Goal: Task Accomplishment & Management: Use online tool/utility

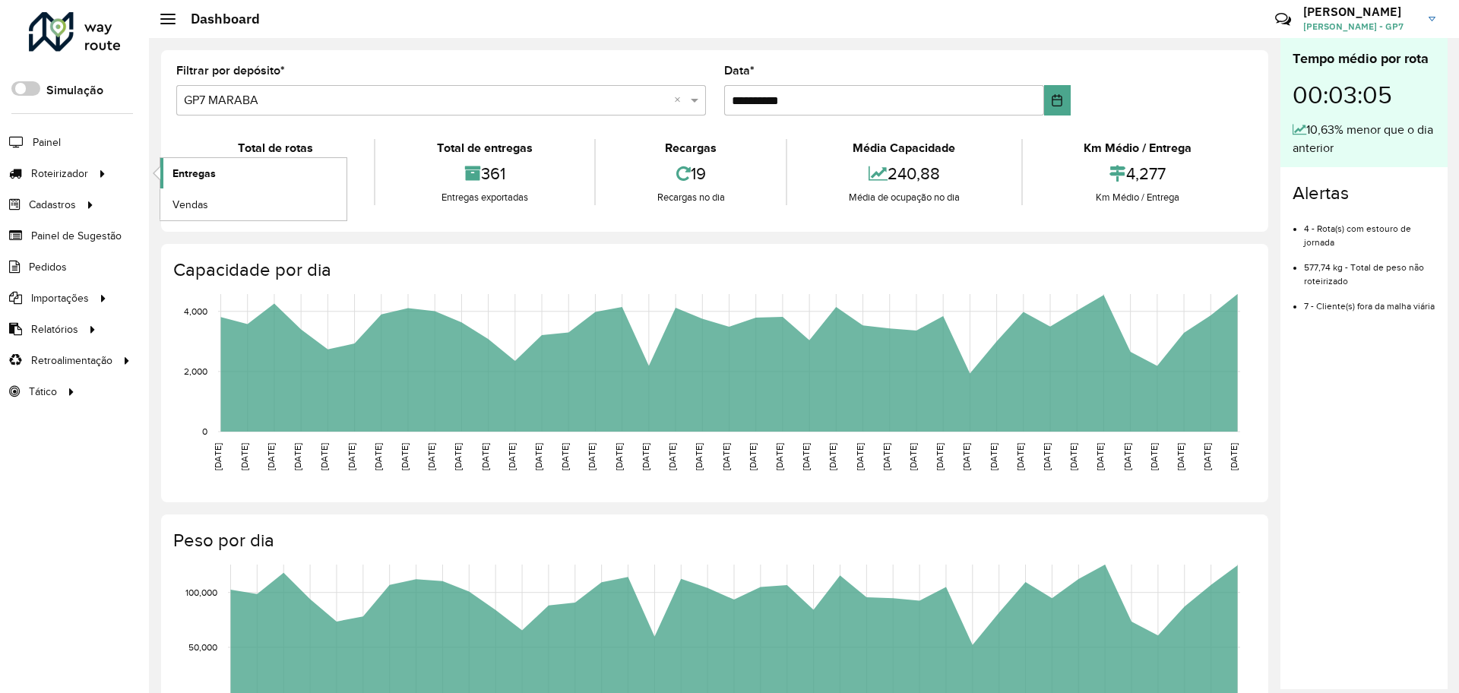
click at [191, 172] on span "Entregas" at bounding box center [194, 174] width 43 height 16
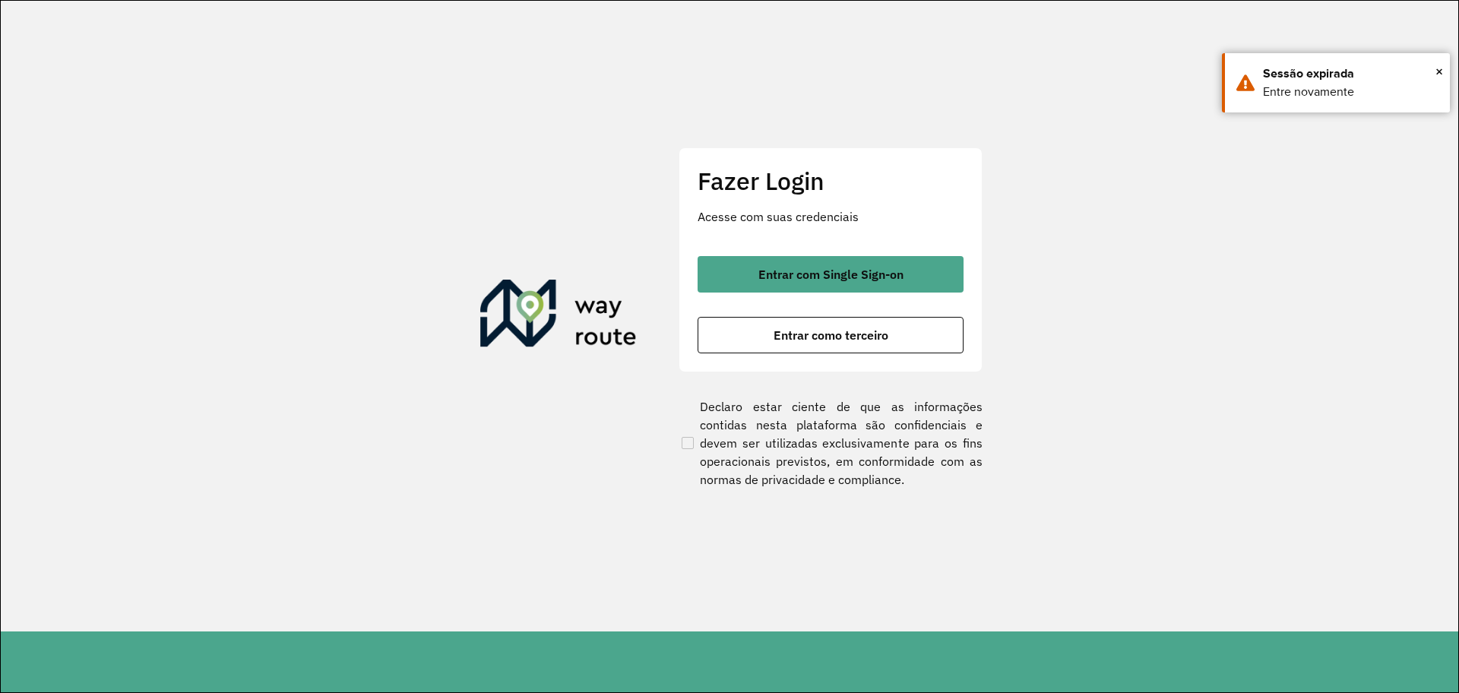
click at [821, 334] on span "Entrar como terceiro" at bounding box center [831, 335] width 115 height 12
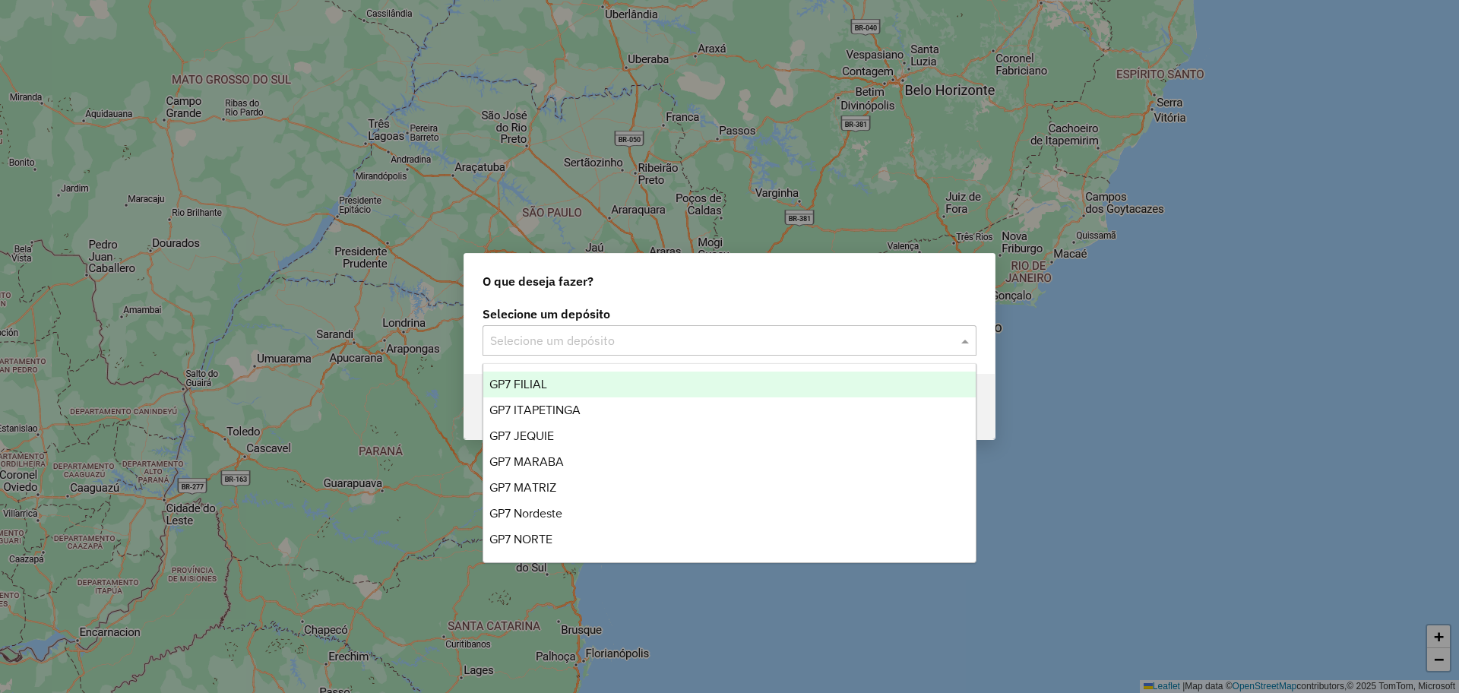
click at [569, 353] on div "Selecione um depósito" at bounding box center [730, 340] width 494 height 30
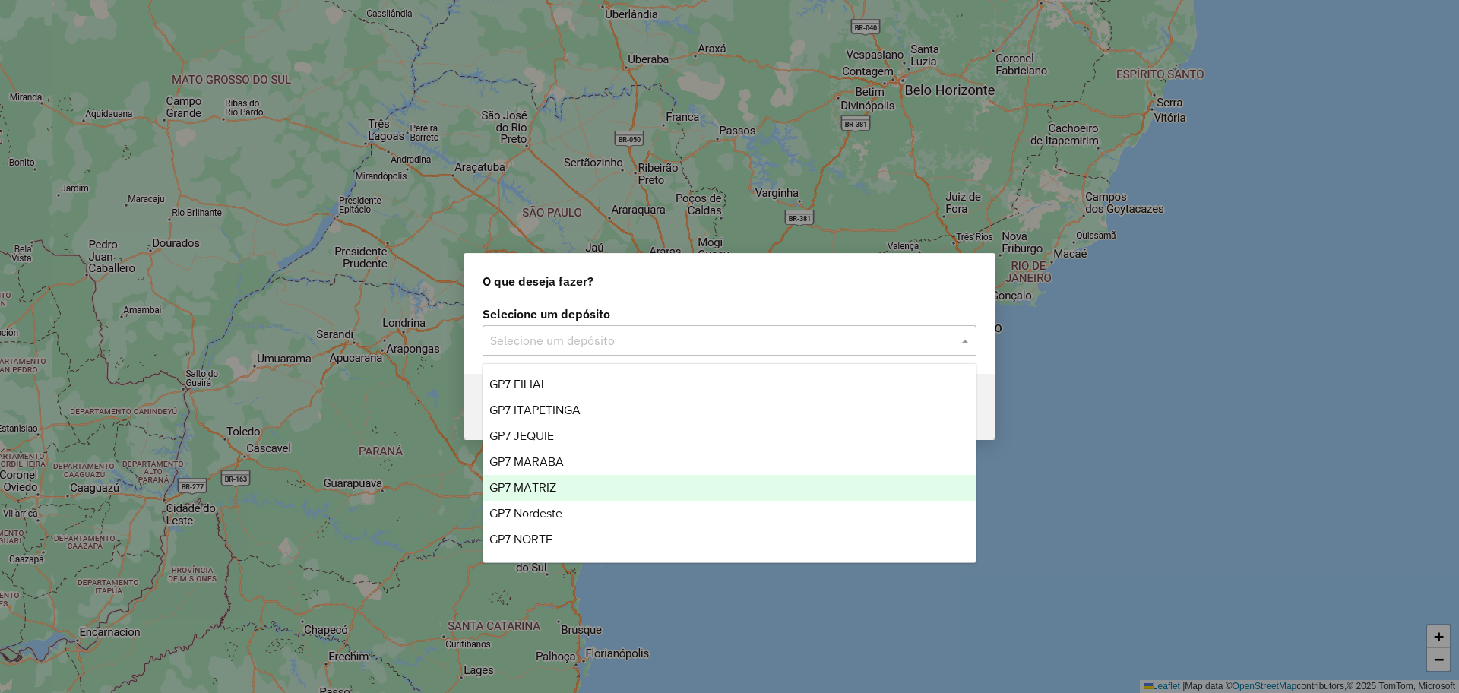
click at [553, 497] on div "GP7 MATRIZ" at bounding box center [729, 488] width 493 height 26
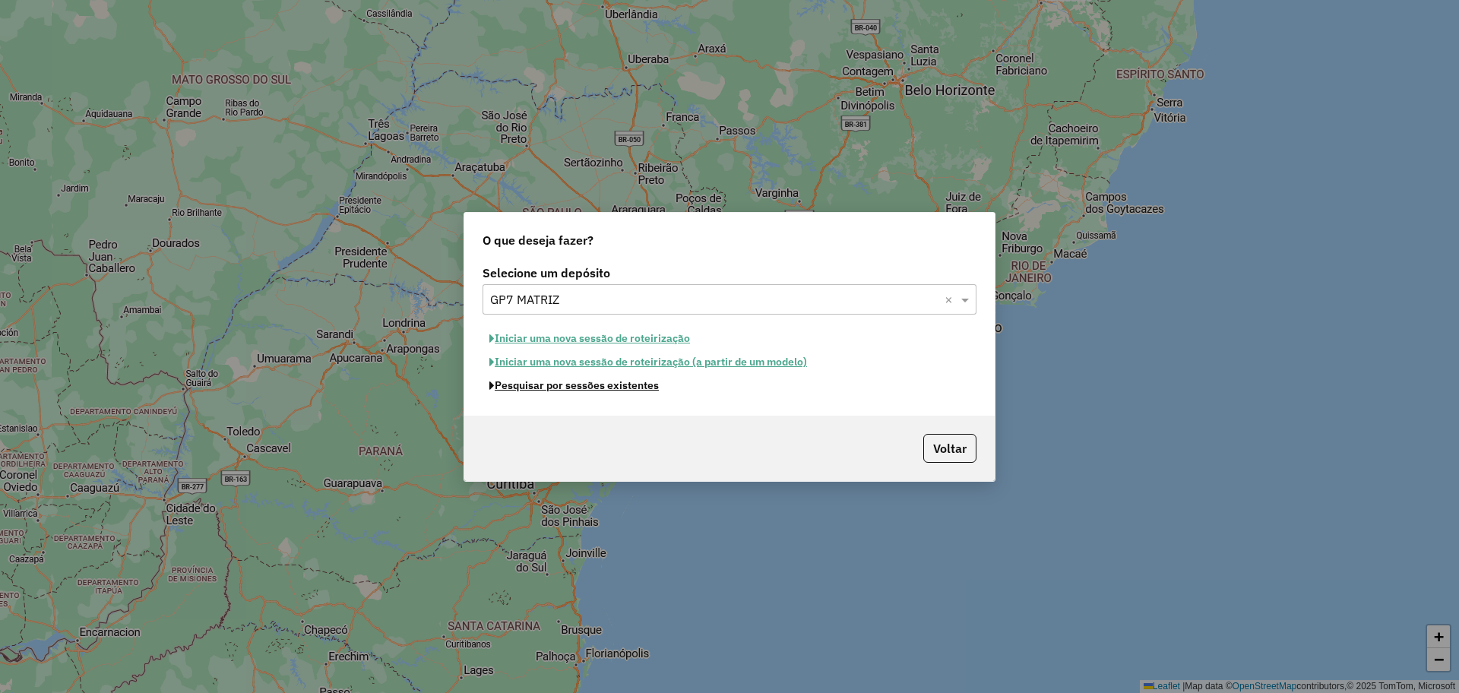
click at [625, 379] on button "Pesquisar por sessões existentes" at bounding box center [574, 386] width 183 height 24
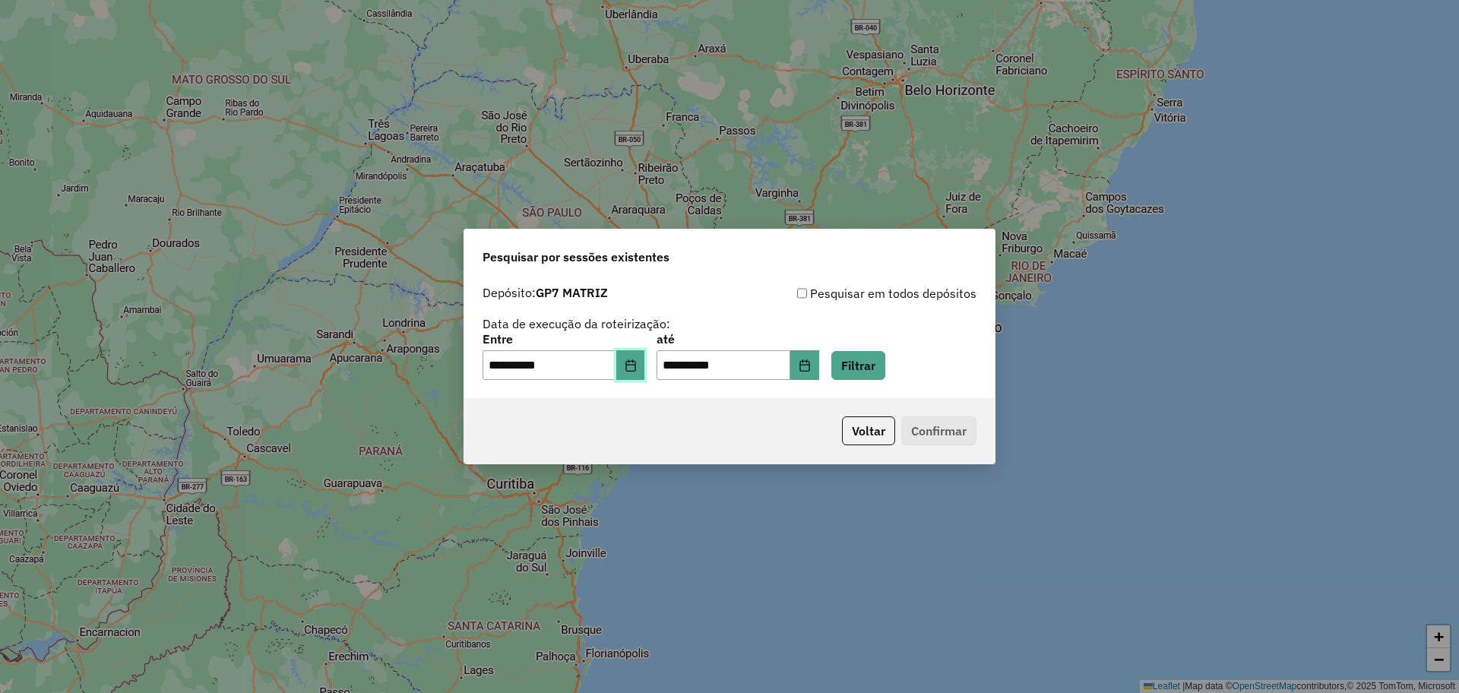
click at [635, 370] on icon "Choose Date" at bounding box center [631, 366] width 10 height 12
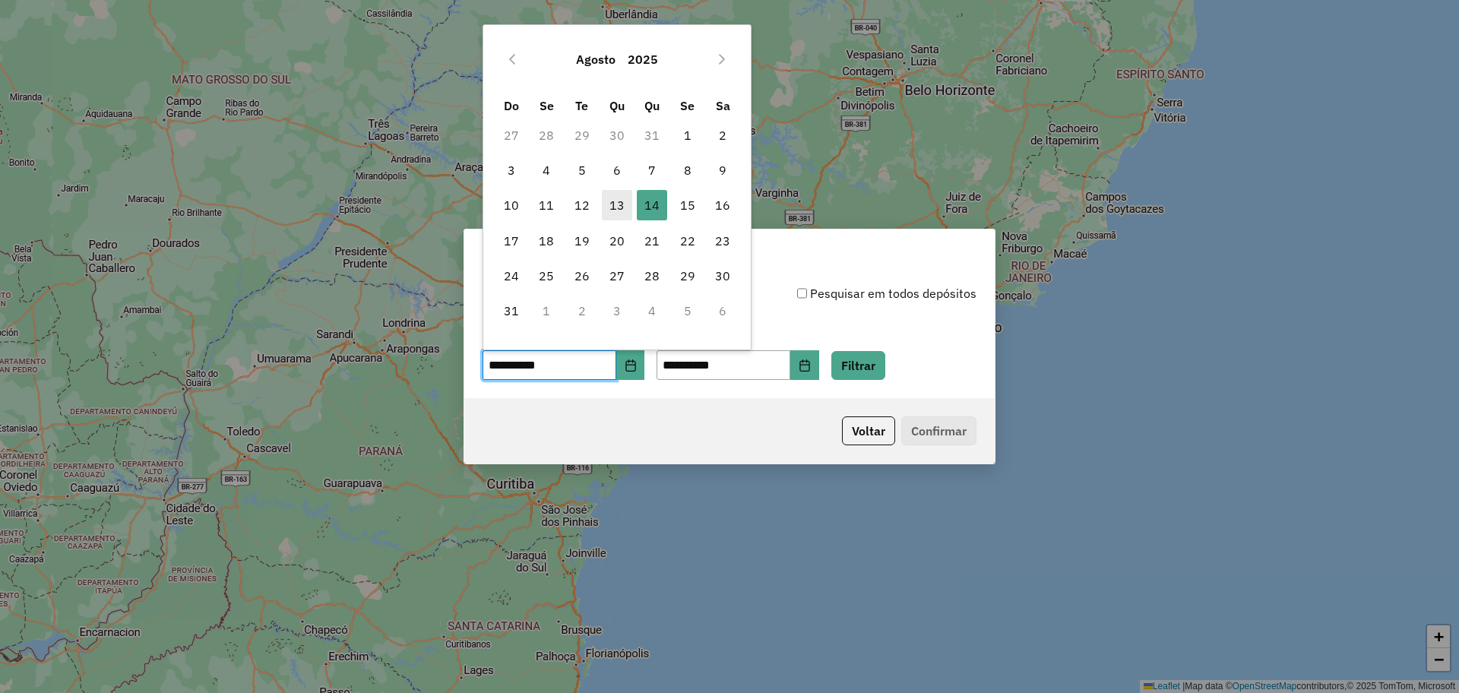
click at [618, 204] on span "13" at bounding box center [617, 205] width 30 height 30
type input "**********"
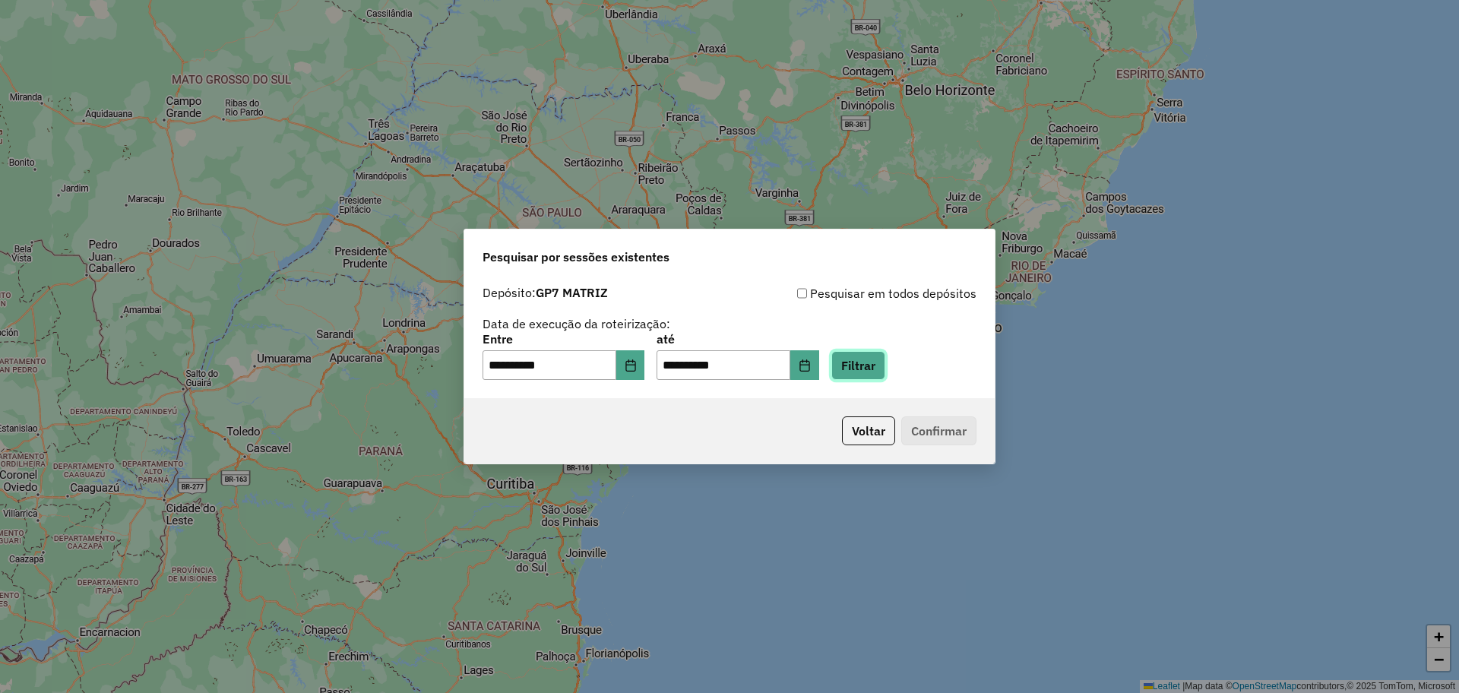
click at [882, 353] on button "Filtrar" at bounding box center [859, 365] width 54 height 29
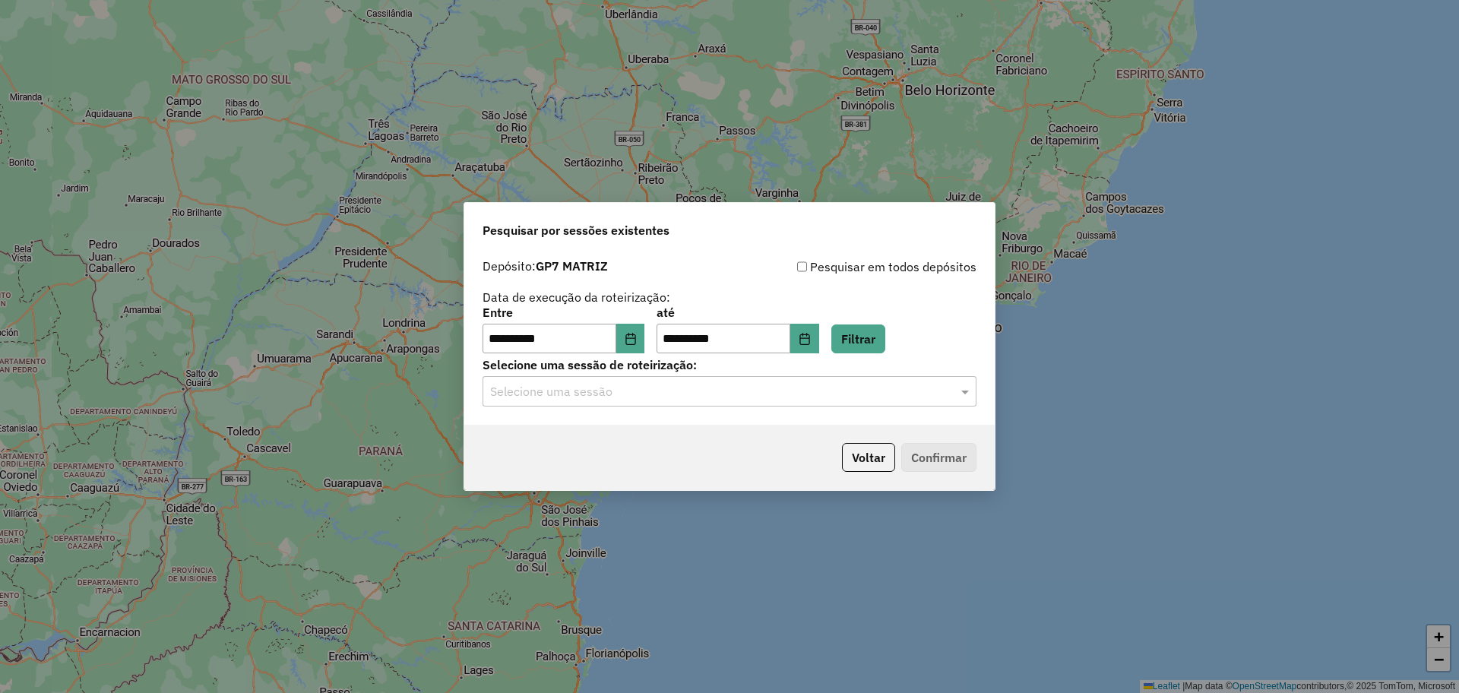
drag, startPoint x: 715, startPoint y: 417, endPoint x: 701, endPoint y: 407, distance: 17.9
click at [701, 407] on hb-app "**********" at bounding box center [729, 346] width 1459 height 693
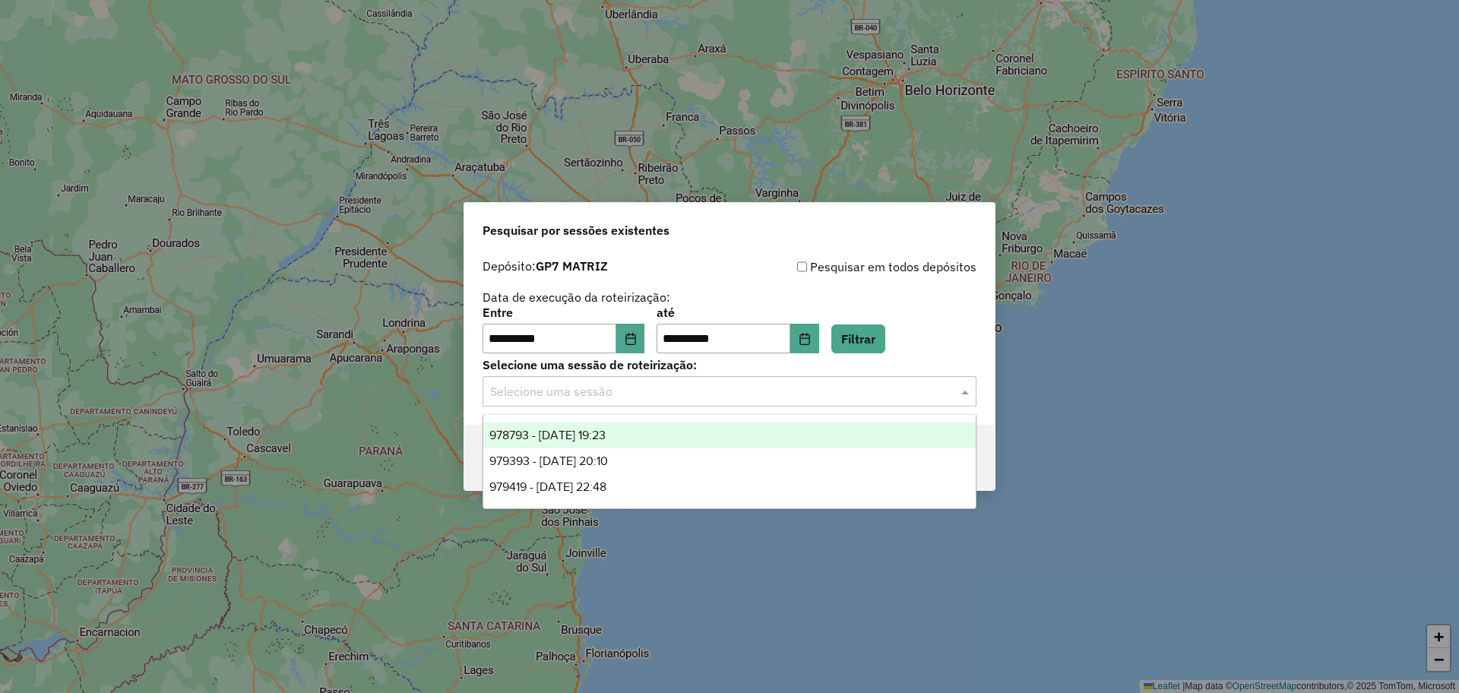
click at [701, 407] on div "Selecione uma sessão" at bounding box center [730, 391] width 494 height 30
click at [661, 432] on div "978793 - 13/08/2025 19:23" at bounding box center [729, 436] width 493 height 26
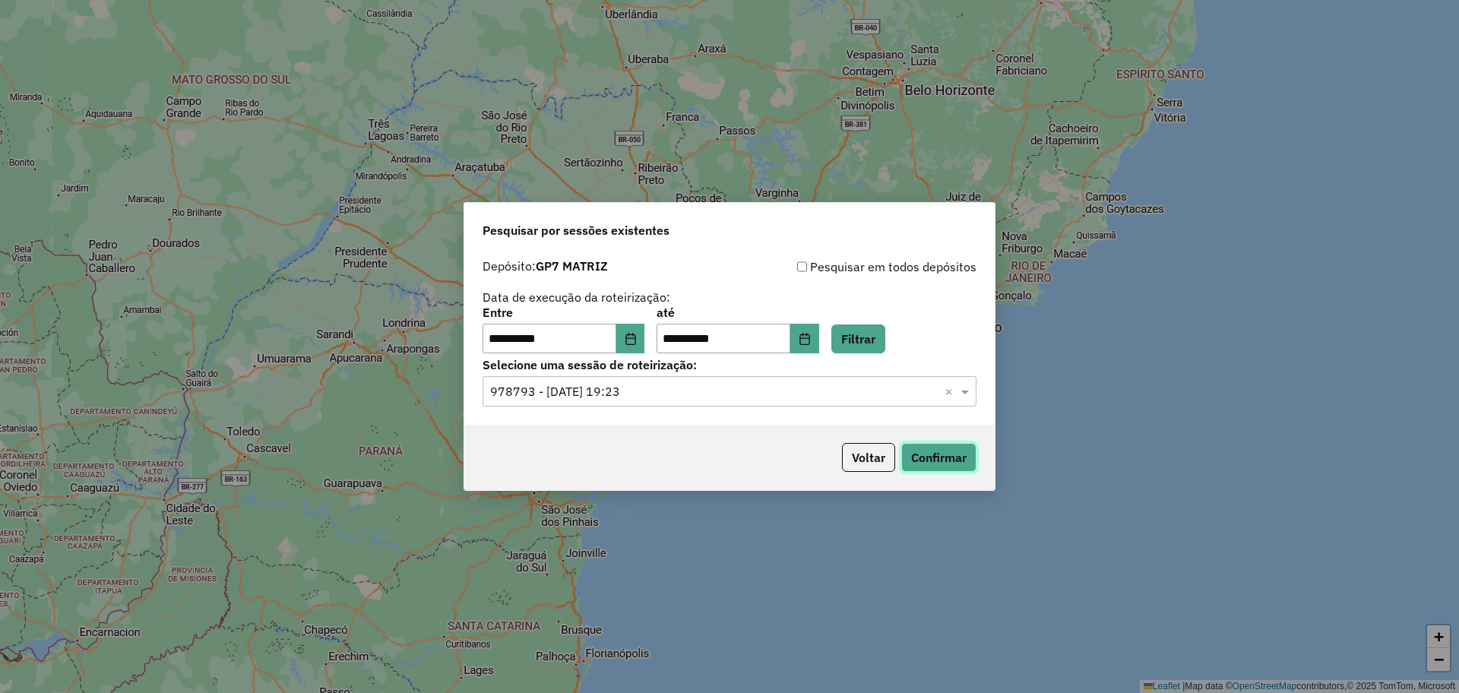
click at [938, 458] on button "Confirmar" at bounding box center [939, 457] width 75 height 29
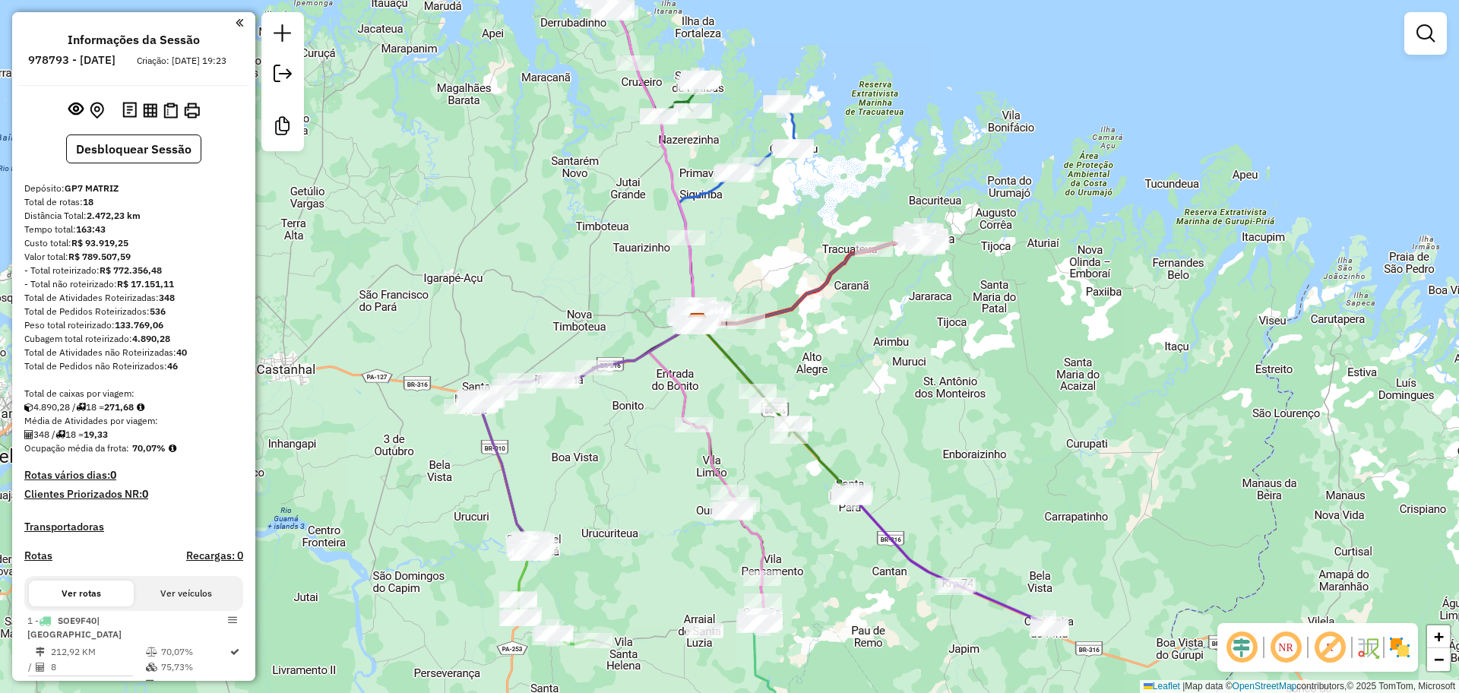
drag, startPoint x: 634, startPoint y: 474, endPoint x: 587, endPoint y: 441, distance: 57.4
click at [587, 441] on div "Janela de atendimento Grade de atendimento Capacidade Transportadoras Veículos …" at bounding box center [729, 346] width 1459 height 693
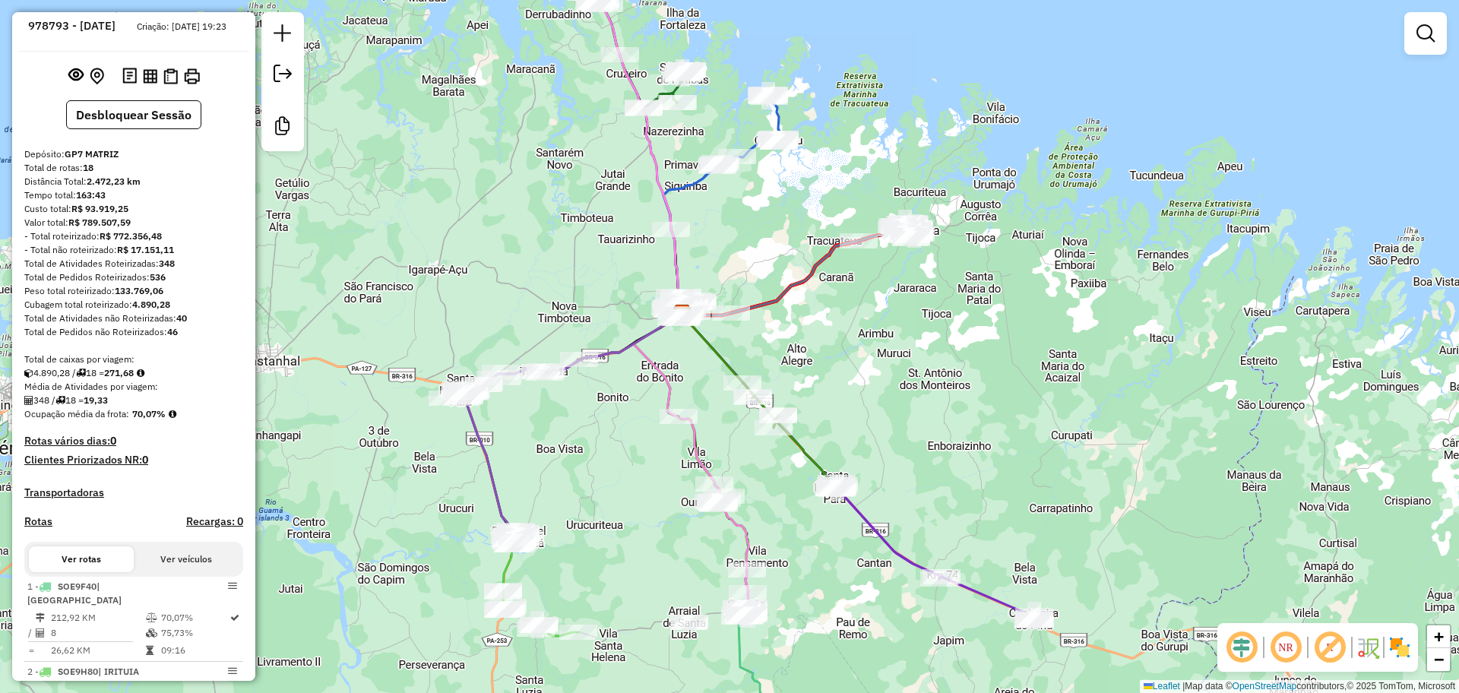
scroll to position [43, 0]
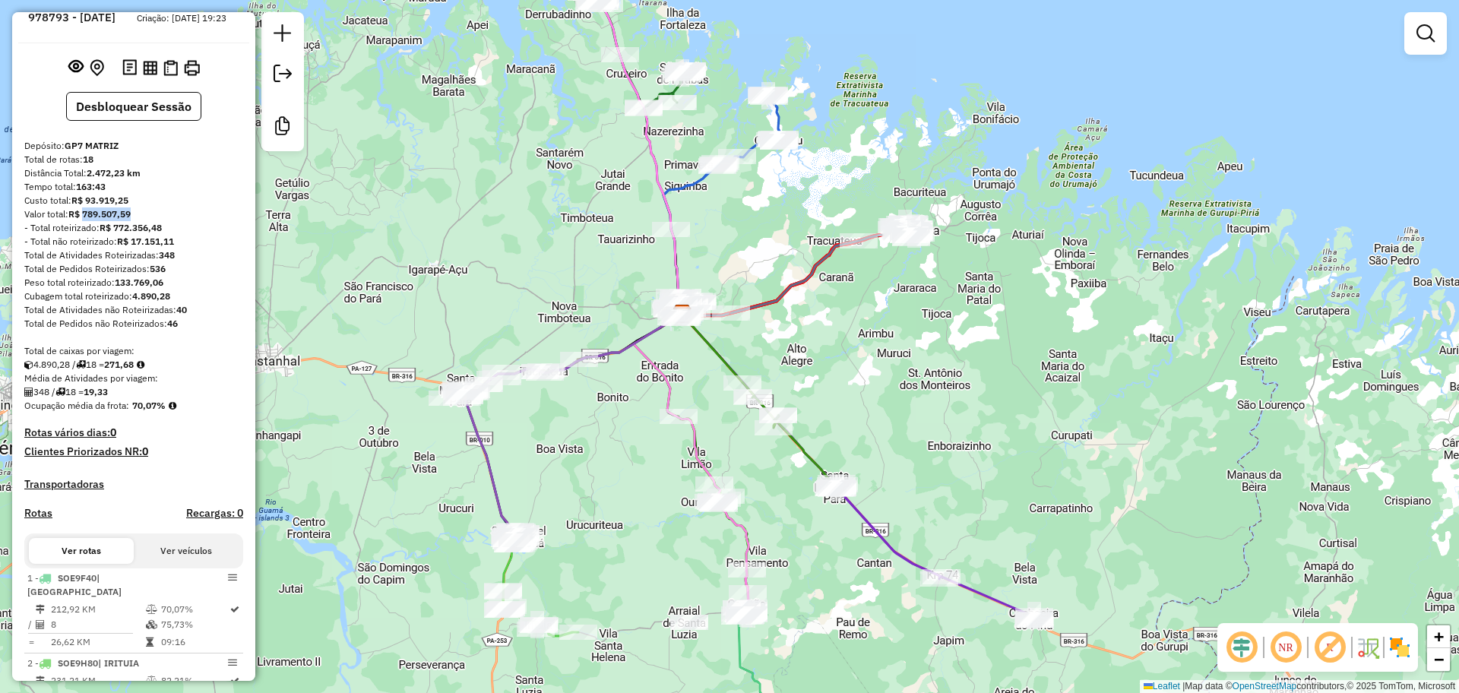
drag, startPoint x: 86, startPoint y: 232, endPoint x: 159, endPoint y: 227, distance: 73.2
click at [159, 221] on div "Valor total: R$ 789.507,59" at bounding box center [133, 215] width 219 height 14
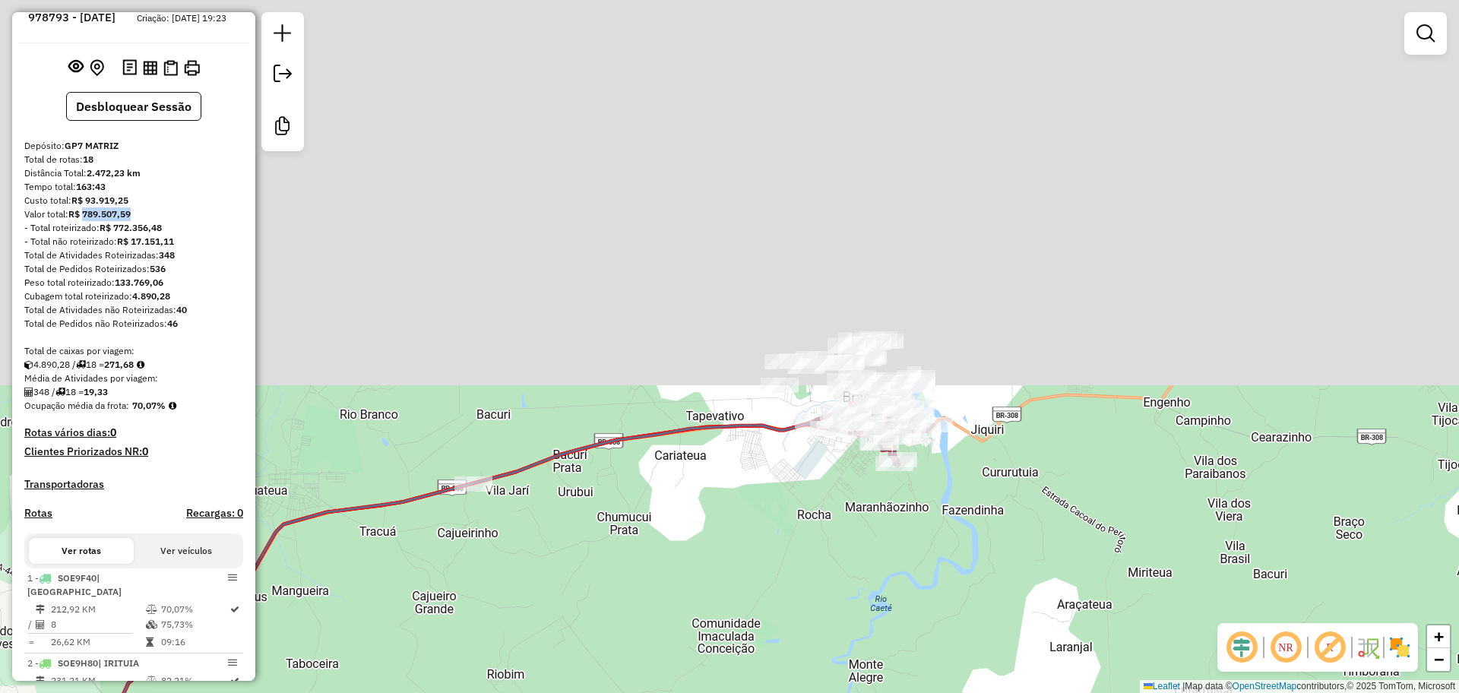
drag, startPoint x: 949, startPoint y: 170, endPoint x: 959, endPoint y: 642, distance: 472.1
click at [959, 642] on div "Janela de atendimento Grade de atendimento Capacidade Transportadoras Veículos …" at bounding box center [729, 346] width 1459 height 693
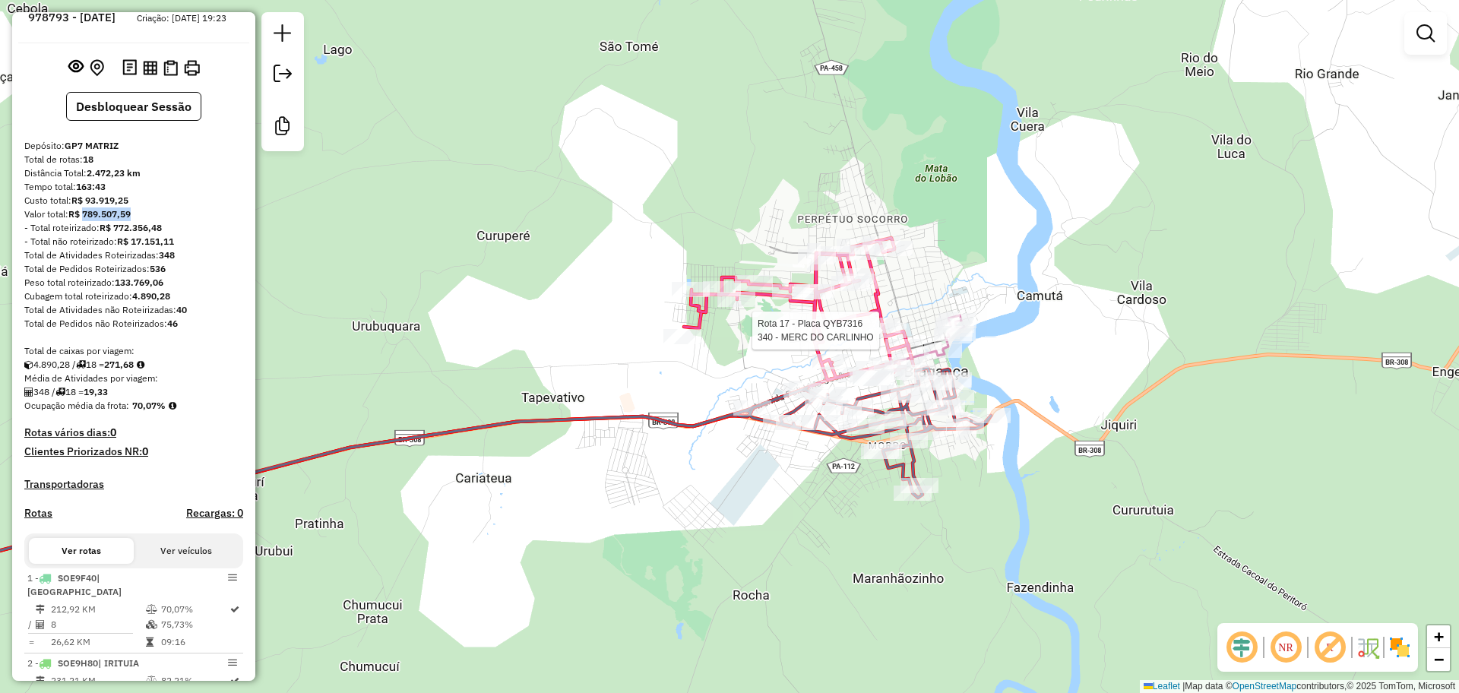
select select "**********"
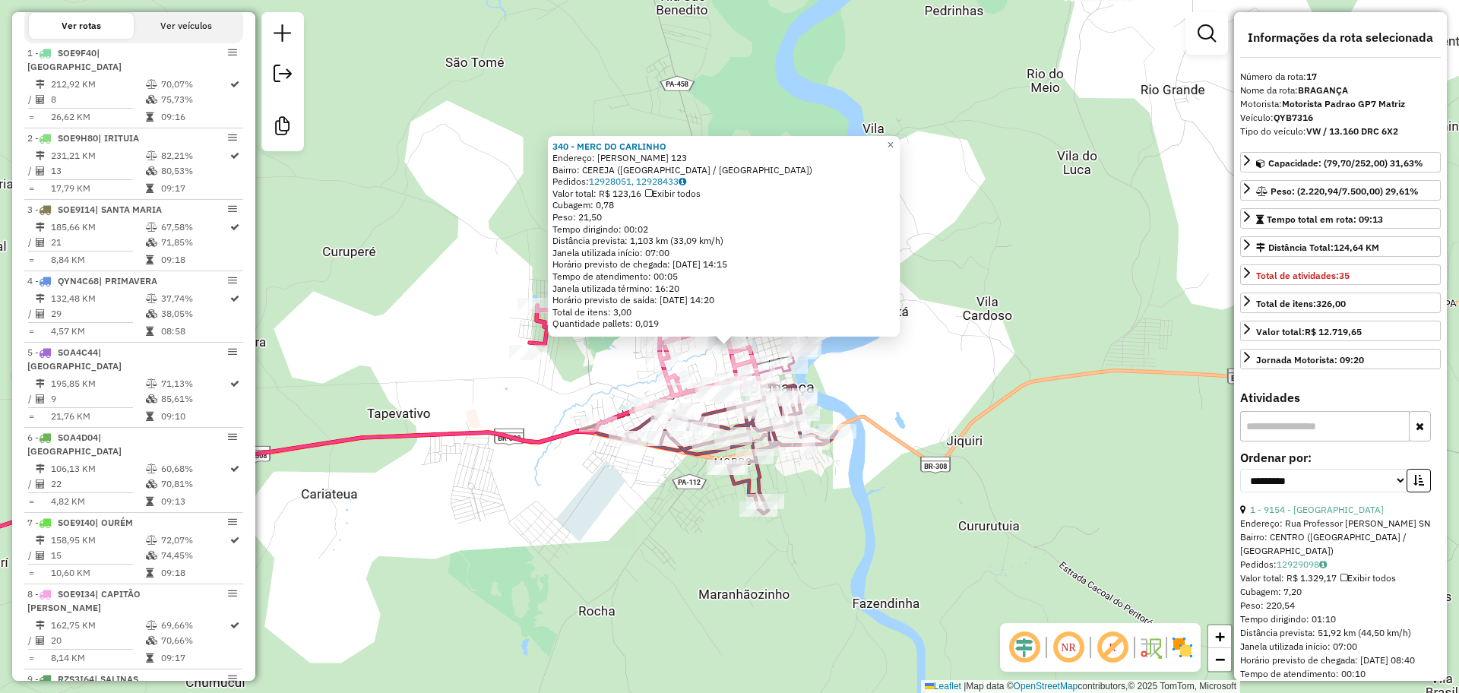
scroll to position [1536, 0]
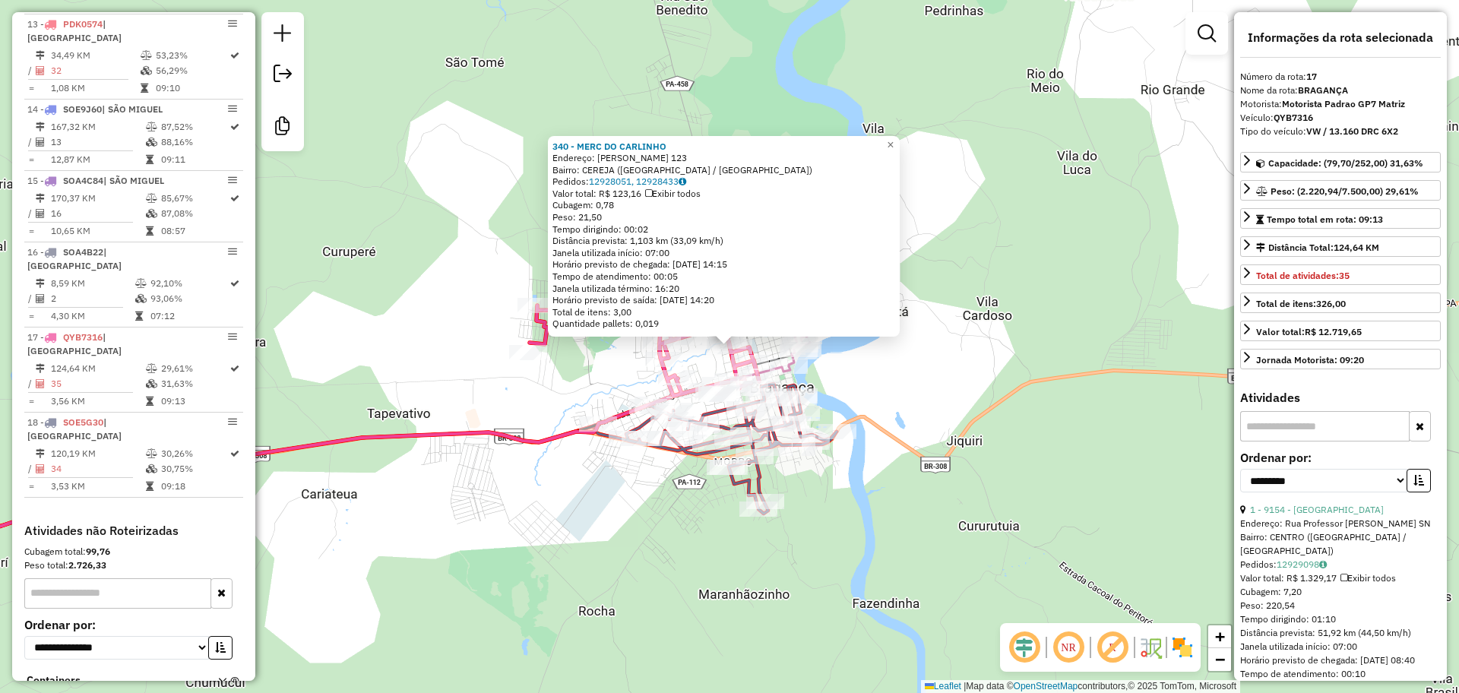
click at [852, 499] on div "340 - MERC DO CARLINHO Endereço: CONEGO CLEMENTINO 123 Bairro: CEREJA (BRAGANCA…" at bounding box center [729, 346] width 1459 height 693
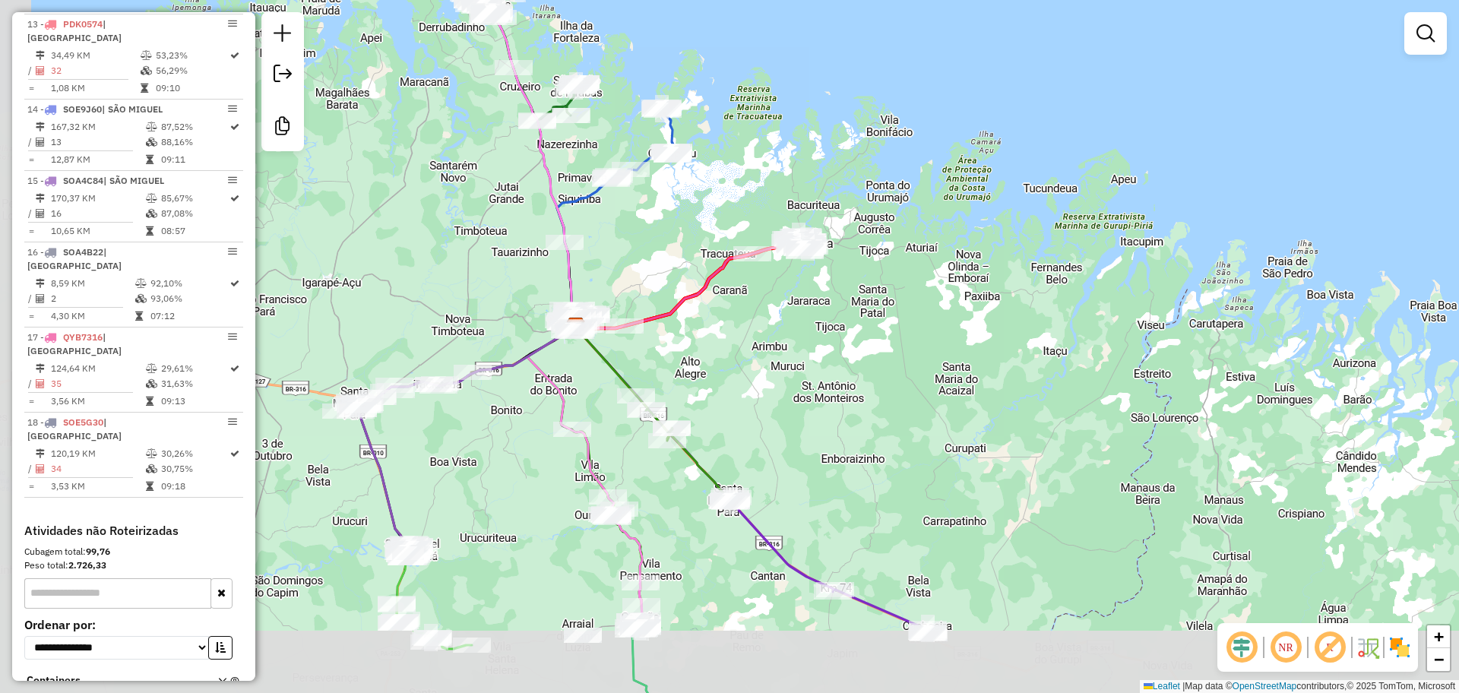
drag, startPoint x: 661, startPoint y: 391, endPoint x: 753, endPoint y: 315, distance: 118.7
click at [753, 315] on div "Janela de atendimento Grade de atendimento Capacidade Transportadoras Veículos …" at bounding box center [729, 346] width 1459 height 693
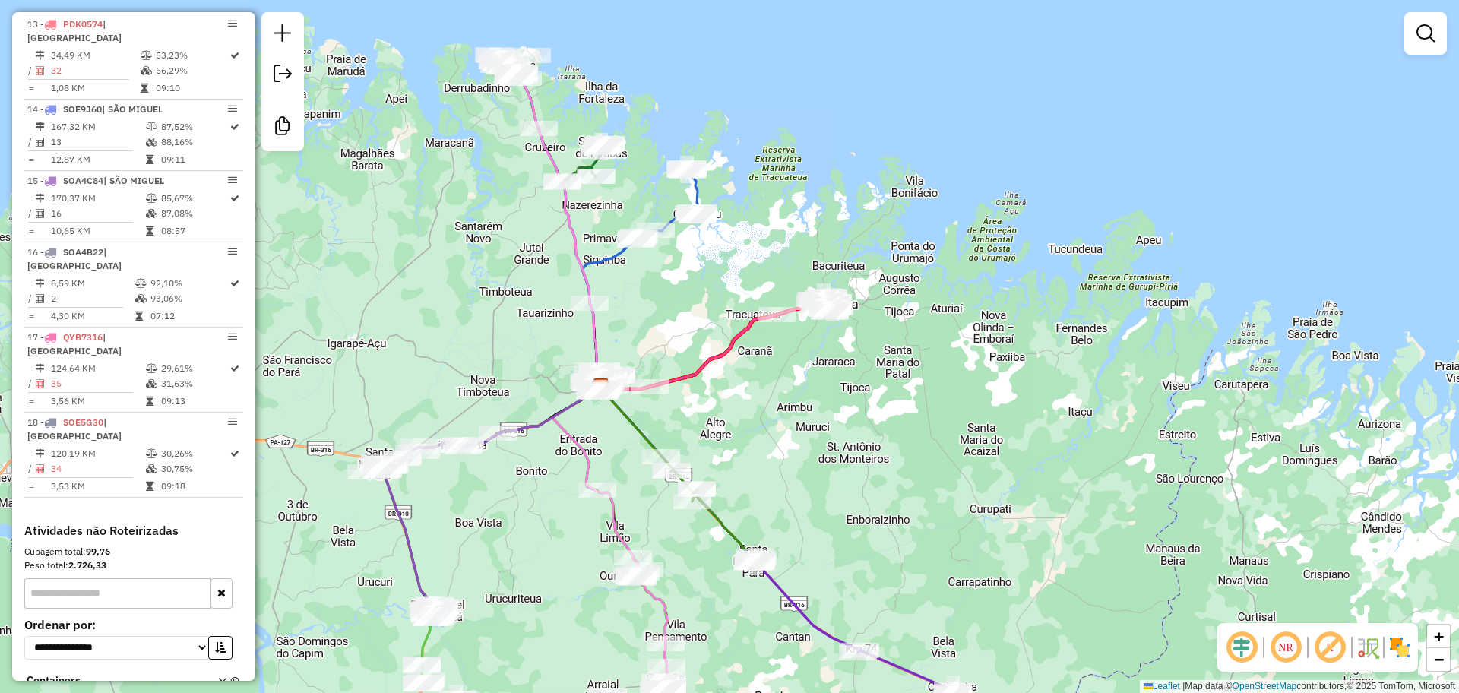
drag, startPoint x: 524, startPoint y: 166, endPoint x: 545, endPoint y: 235, distance: 72.4
click at [545, 235] on div "Janela de atendimento Grade de atendimento Capacidade Transportadoras Veículos …" at bounding box center [729, 346] width 1459 height 693
select select "**********"
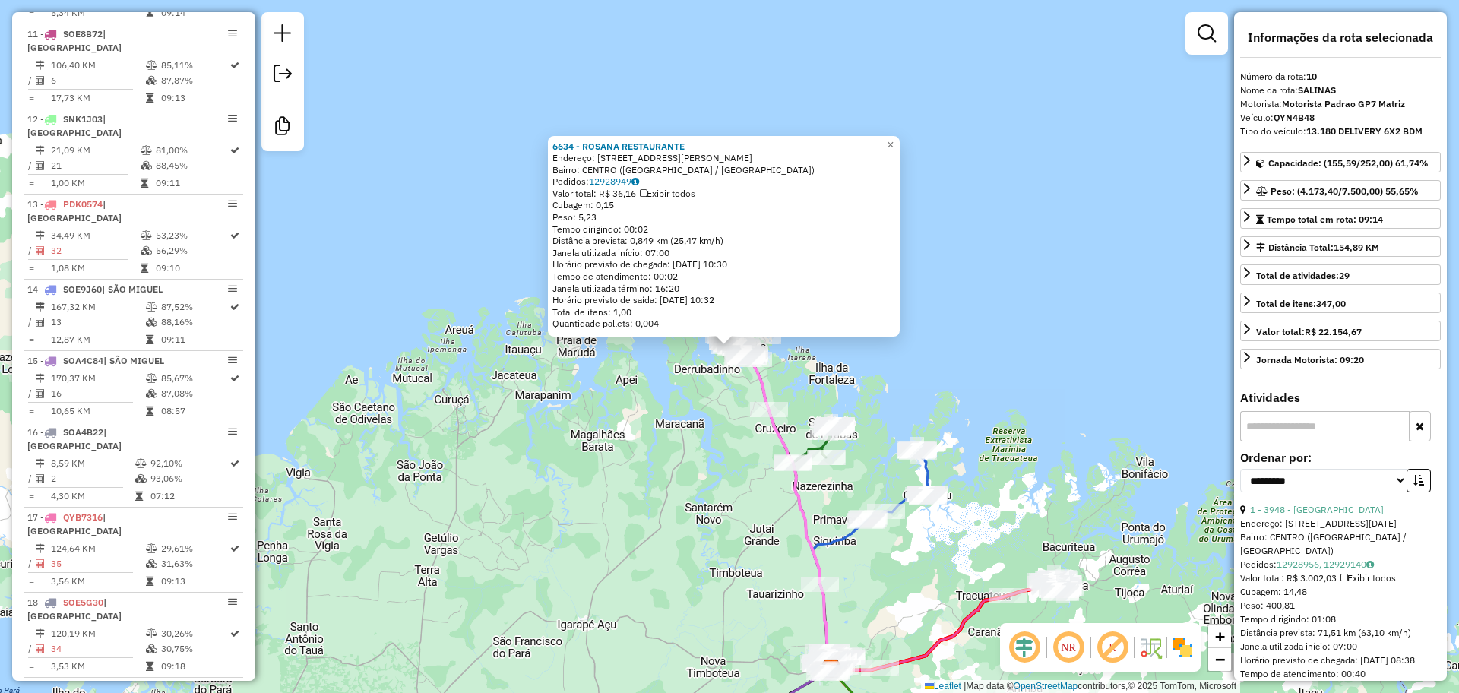
scroll to position [1297, 0]
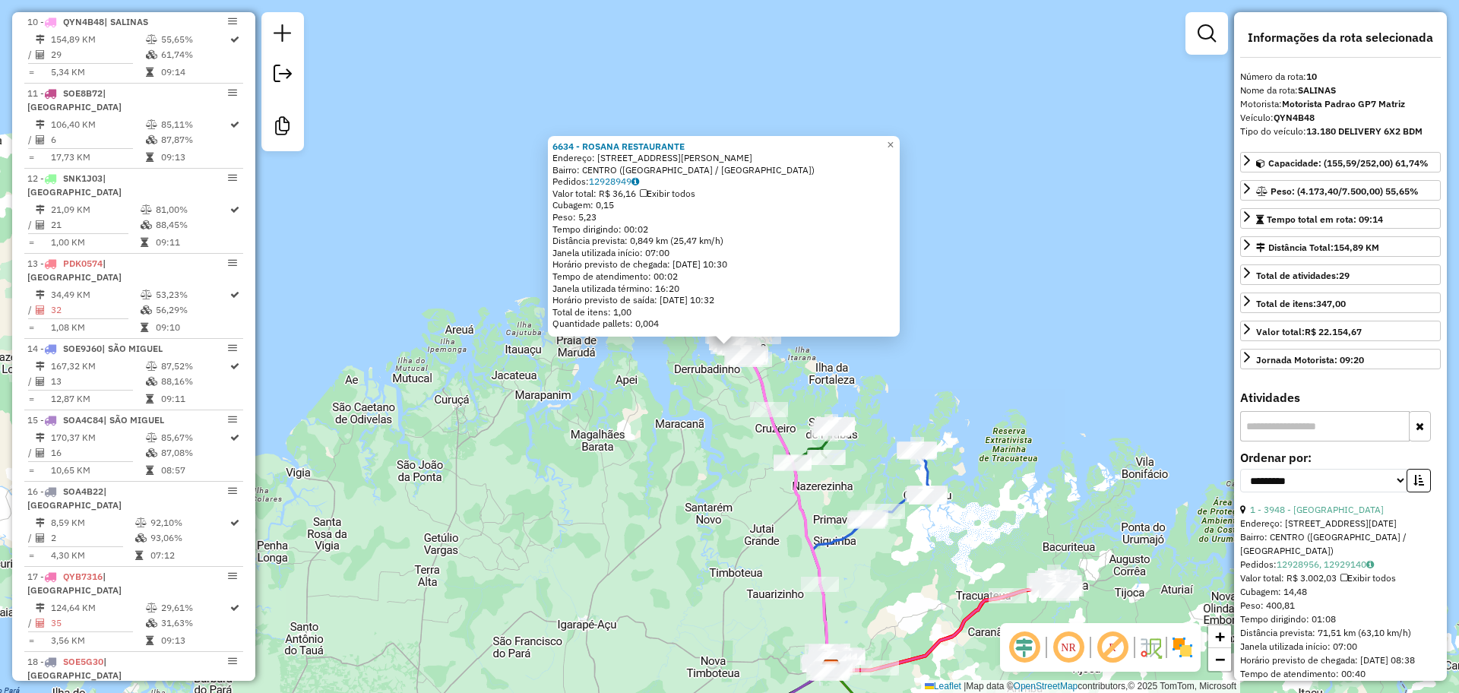
click at [615, 399] on div "6634 - ROSANA RESTAURANTE Endereço: RUA ALMIRANTE BARROSO S/N Bairro: CENTRO (S…" at bounding box center [729, 346] width 1459 height 693
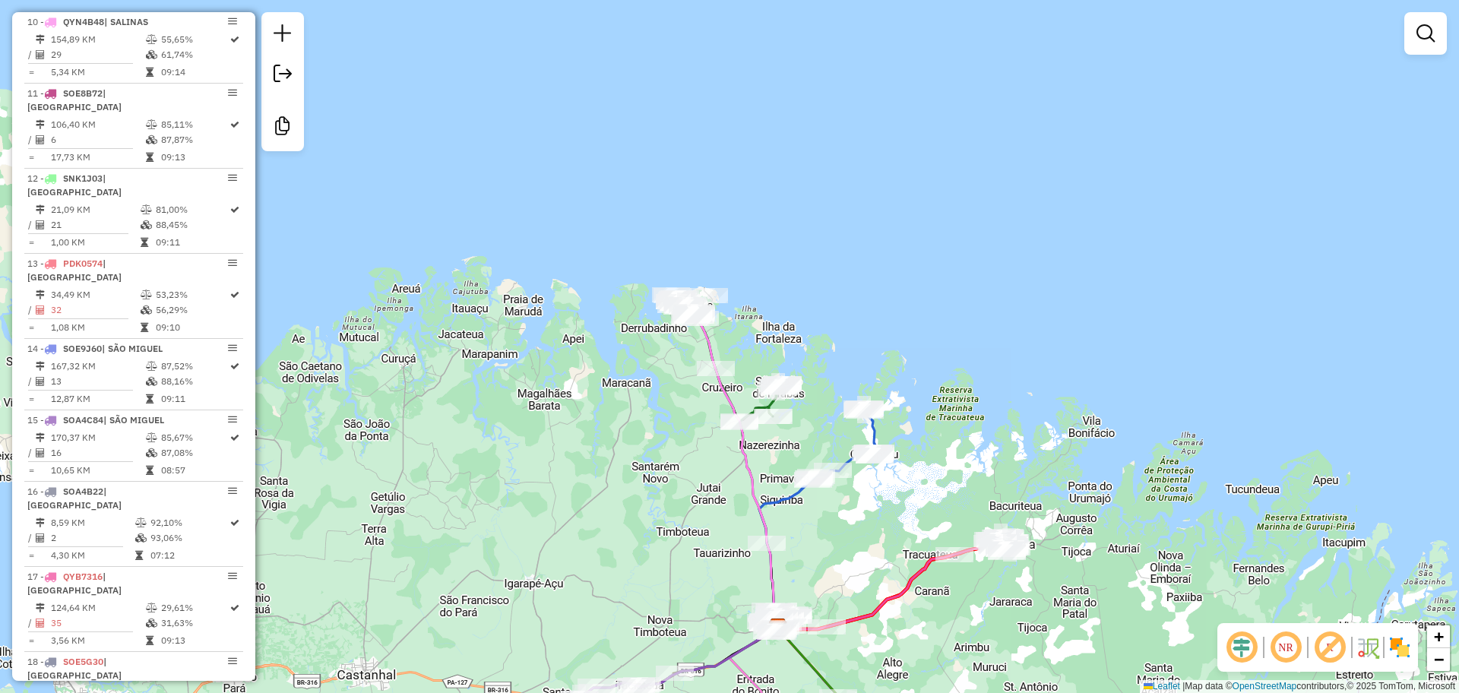
drag, startPoint x: 731, startPoint y: 486, endPoint x: 678, endPoint y: 445, distance: 67.2
click at [678, 445] on div "Janela de atendimento Grade de atendimento Capacidade Transportadoras Veículos …" at bounding box center [729, 346] width 1459 height 693
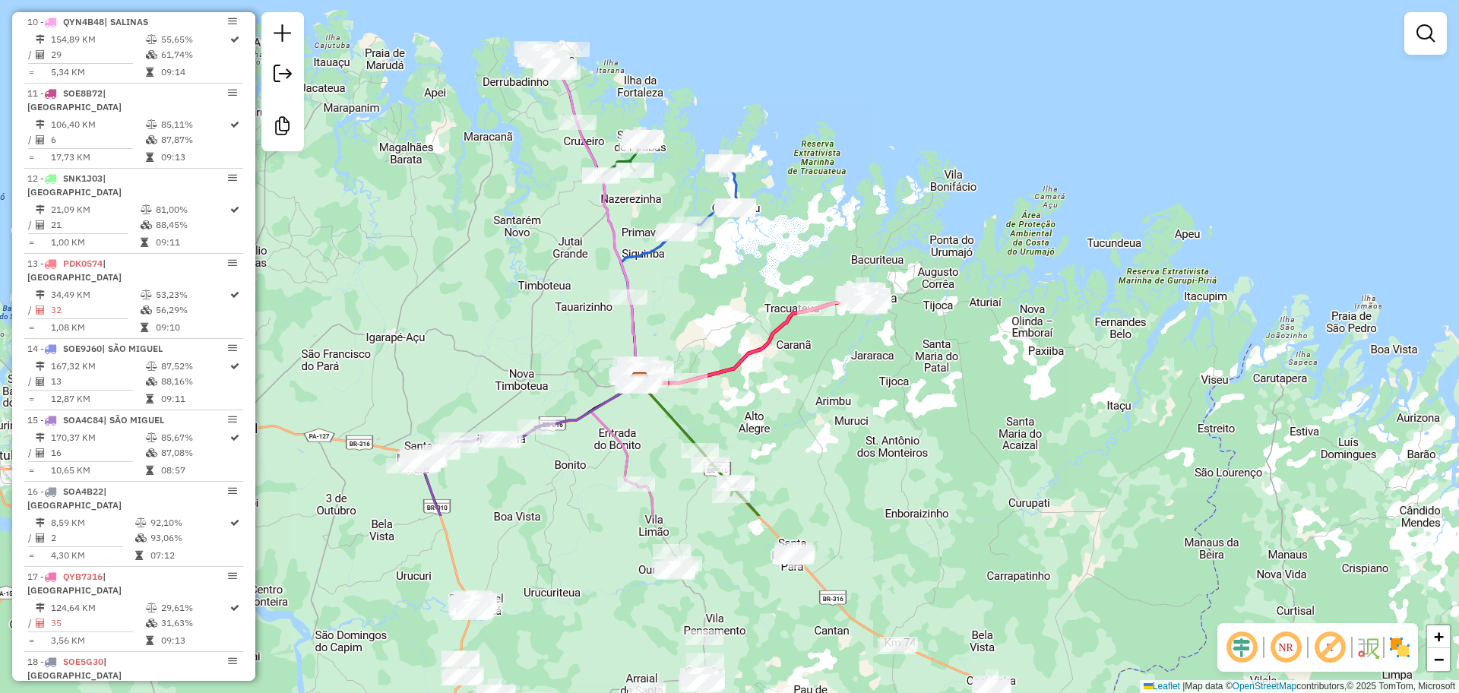
drag, startPoint x: 696, startPoint y: 599, endPoint x: 558, endPoint y: 353, distance: 282.5
click at [558, 353] on div "Janela de atendimento Grade de atendimento Capacidade Transportadoras Veículos …" at bounding box center [729, 346] width 1459 height 693
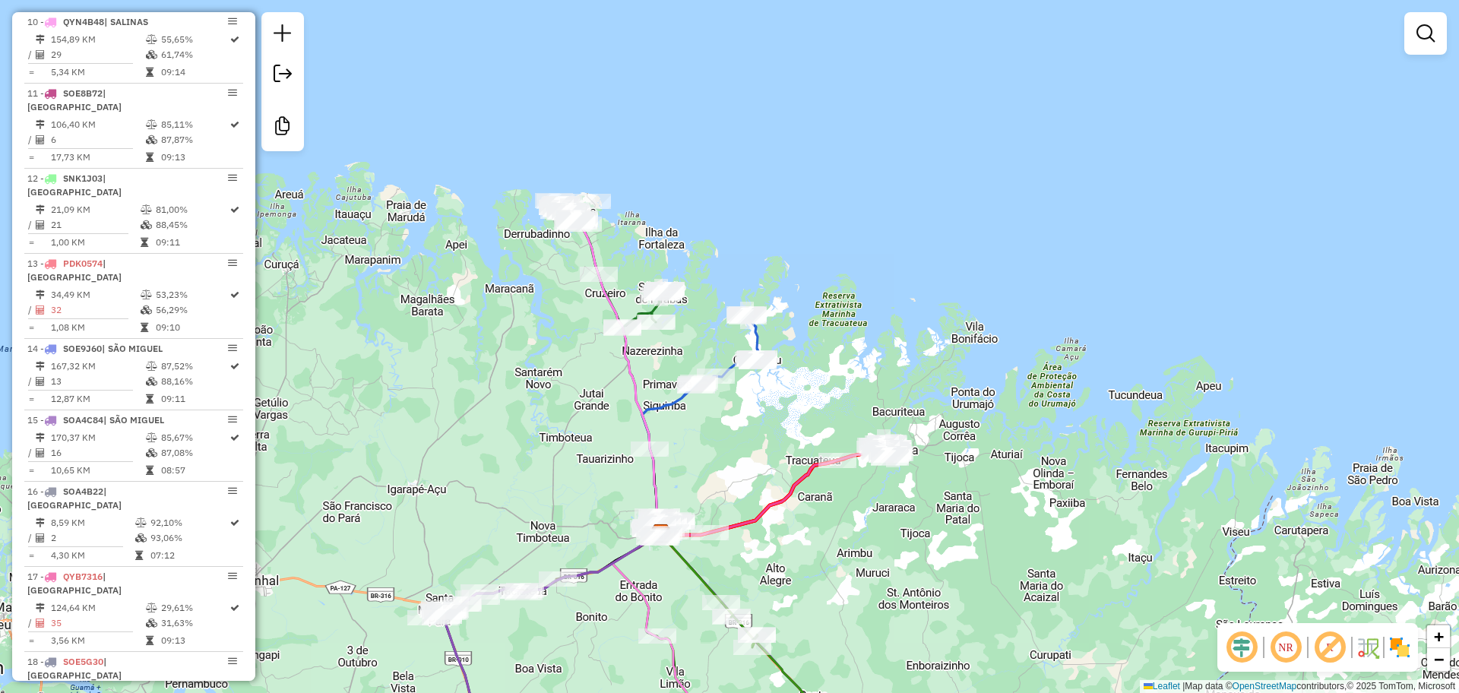
drag, startPoint x: 467, startPoint y: 193, endPoint x: 496, endPoint y: 378, distance: 187.1
click at [496, 378] on div "Janela de atendimento Grade de atendimento Capacidade Transportadoras Veículos …" at bounding box center [729, 346] width 1459 height 693
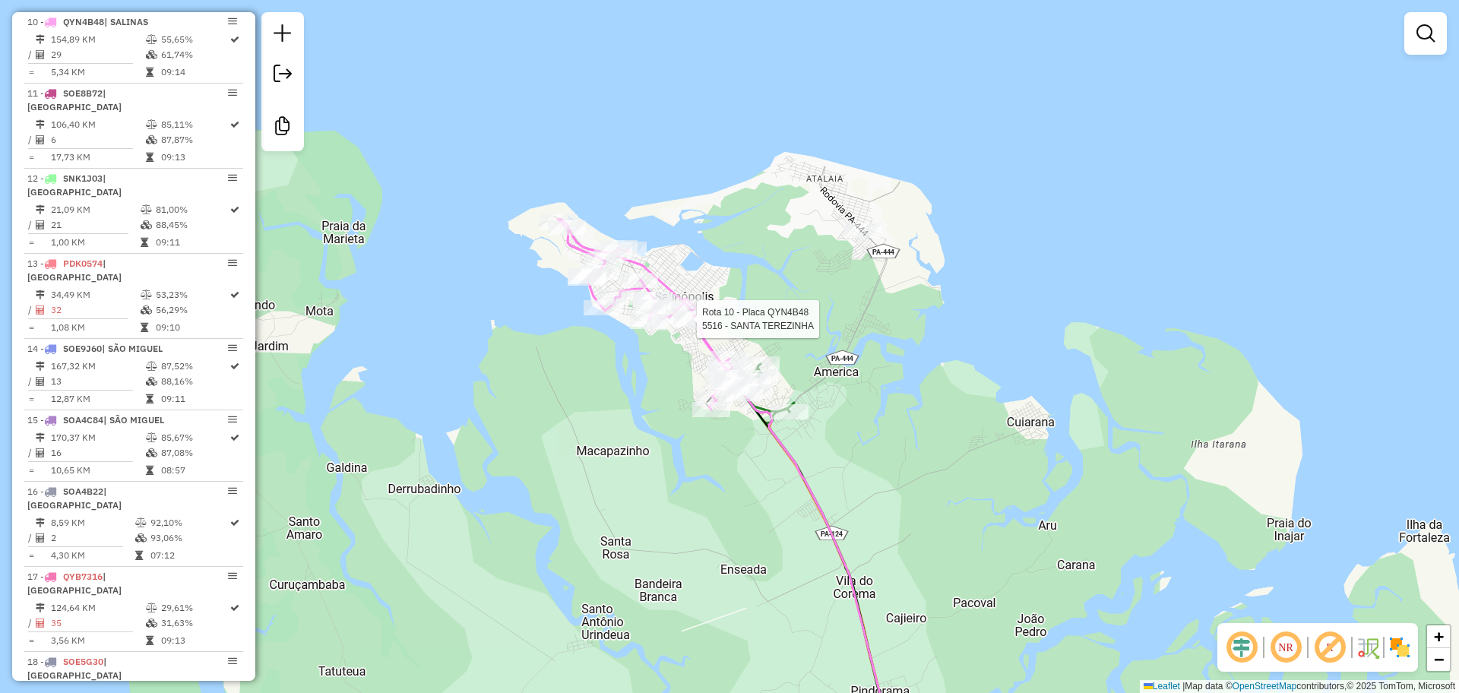
select select "**********"
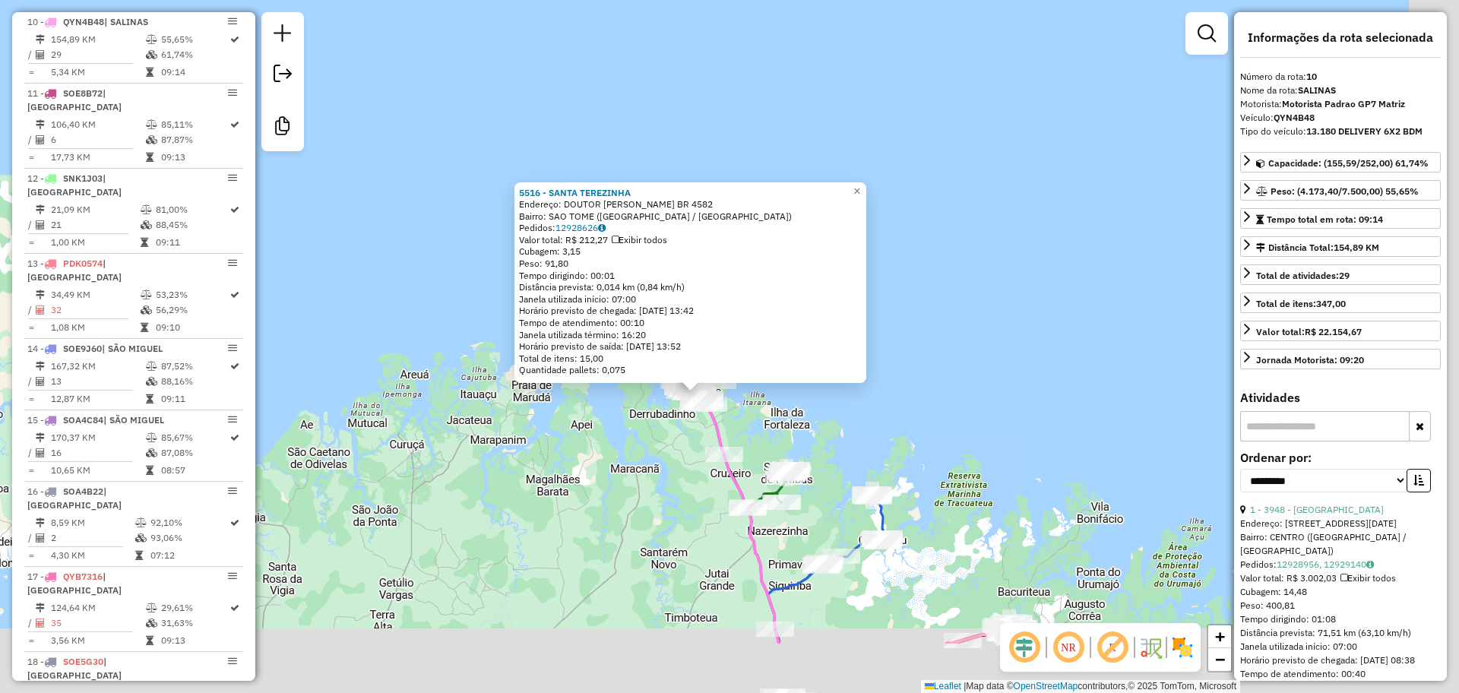
drag, startPoint x: 1002, startPoint y: 572, endPoint x: 773, endPoint y: 442, distance: 263.1
click at [773, 442] on div "5516 - SANTA TEREZINHA Endereço: DOUTOR MIGUEL SANTA BR 4582 Bairro: SAO TOME (…" at bounding box center [729, 346] width 1459 height 693
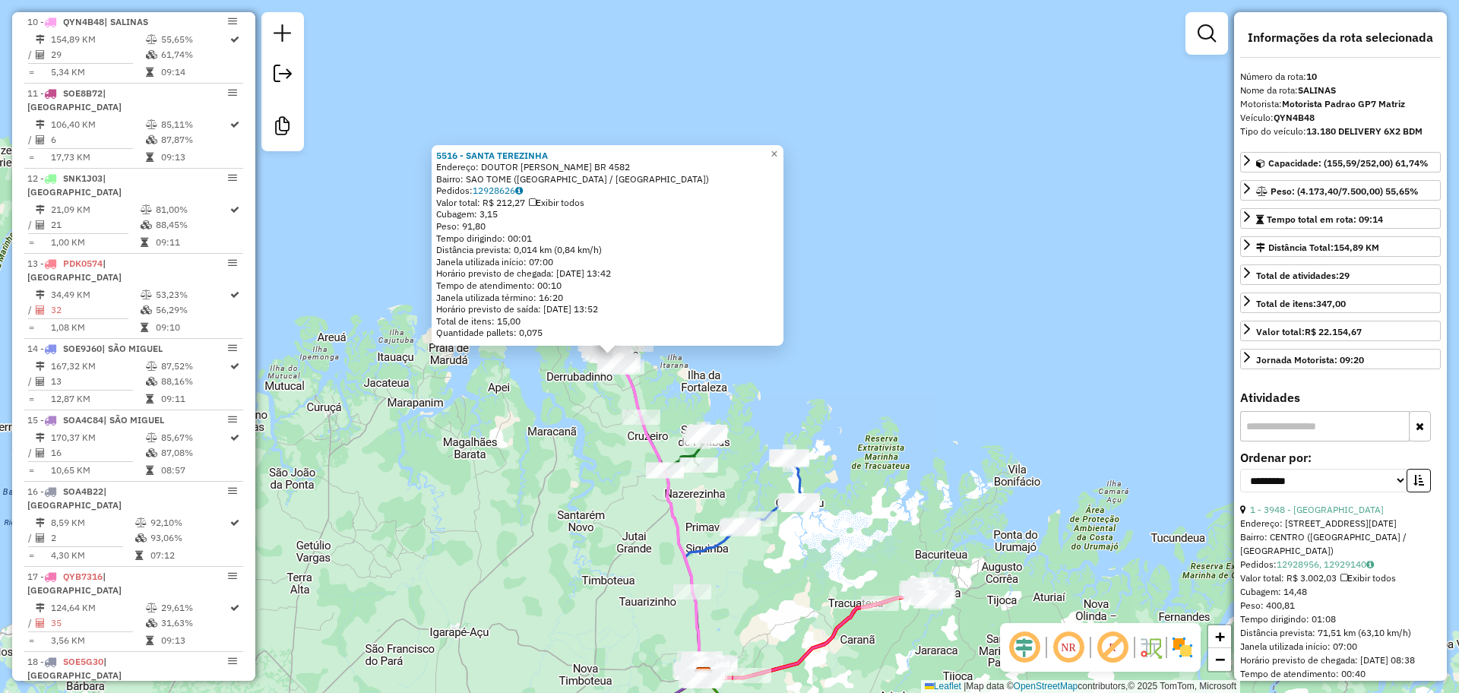
drag, startPoint x: 891, startPoint y: 586, endPoint x: 649, endPoint y: 459, distance: 273.0
click at [649, 459] on div "5516 - SANTA TEREZINHA Endereço: DOUTOR MIGUEL SANTA BR 4582 Bairro: SAO TOME (…" at bounding box center [729, 346] width 1459 height 693
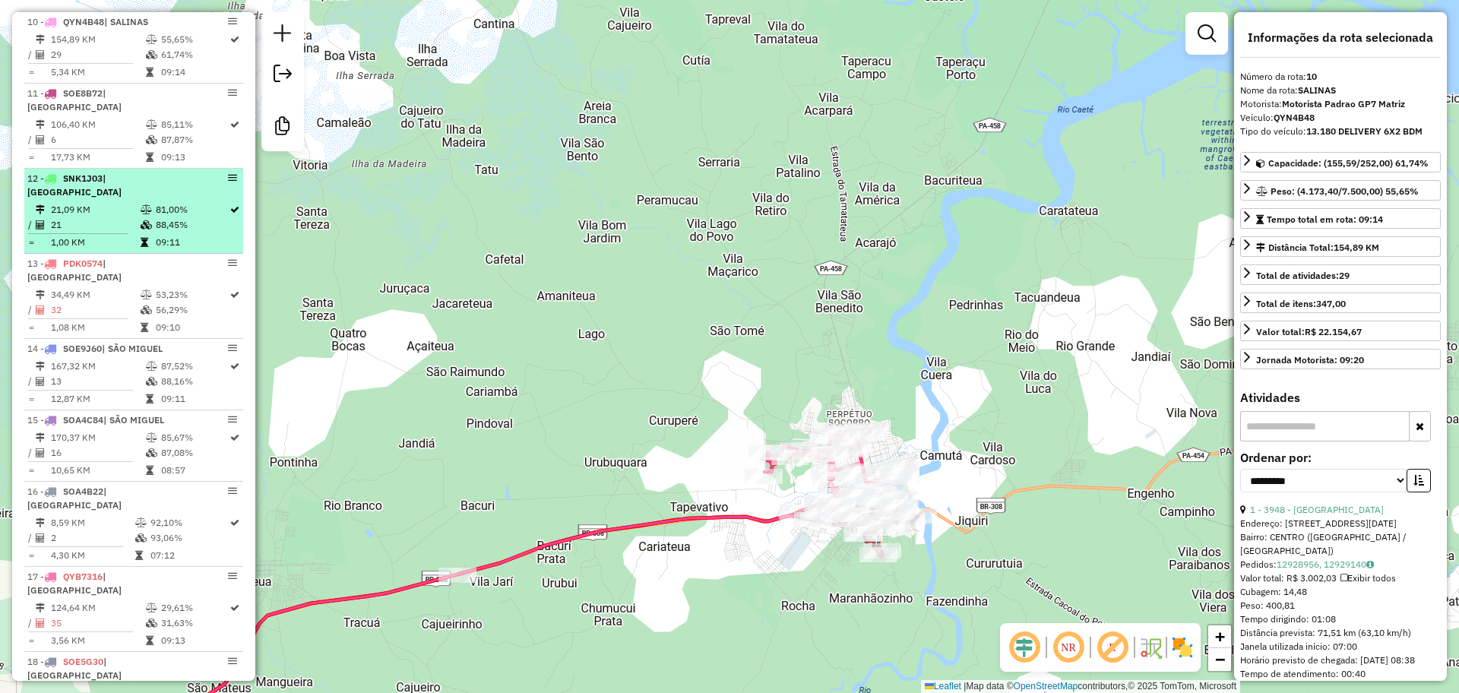
scroll to position [0, 0]
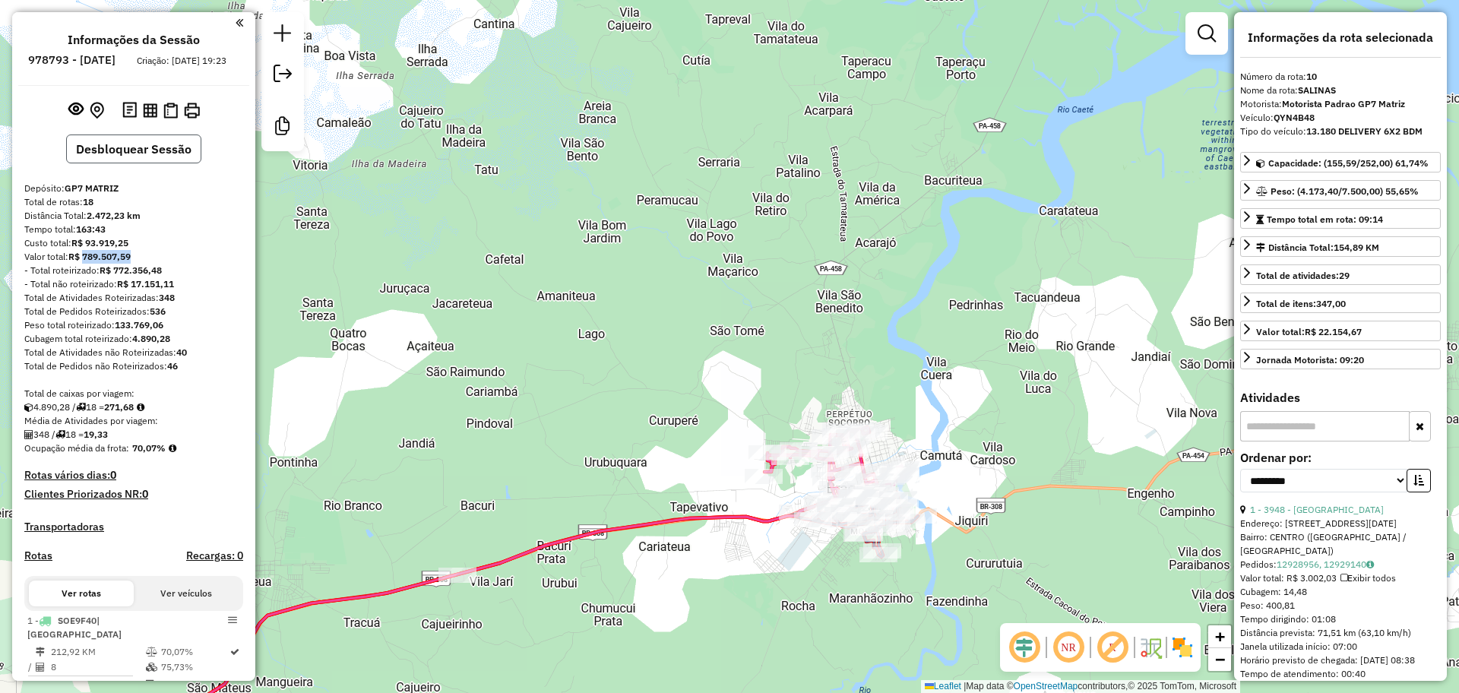
click at [128, 163] on button "Desbloquear Sessão" at bounding box center [133, 149] width 135 height 29
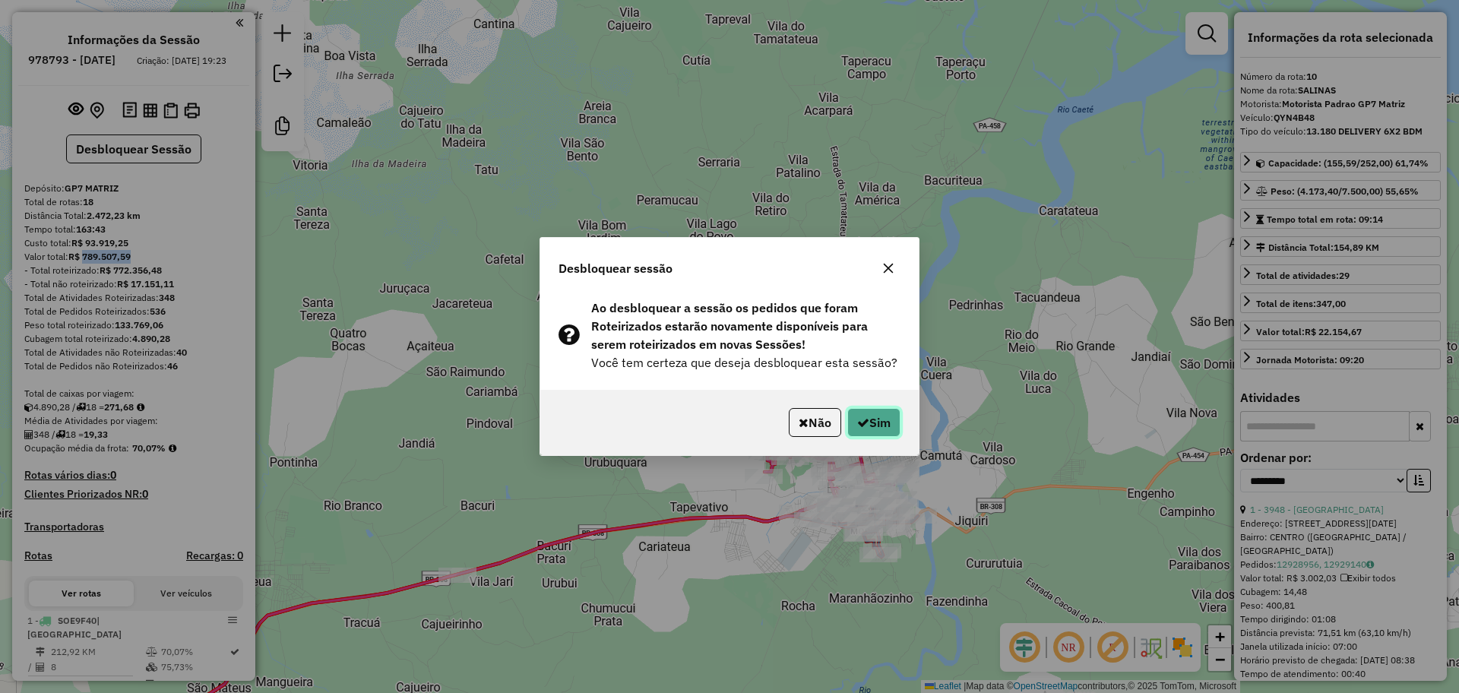
click at [865, 413] on button "Sim" at bounding box center [874, 422] width 53 height 29
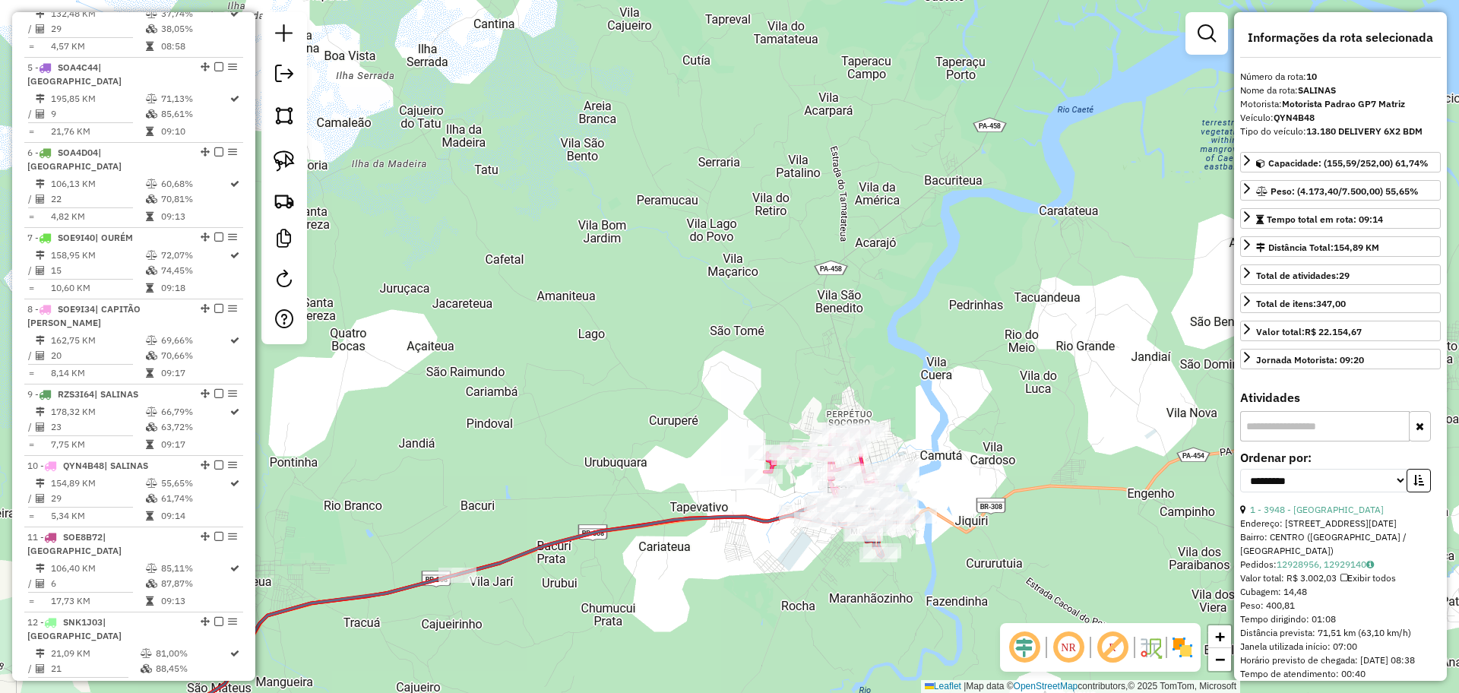
scroll to position [1297, 0]
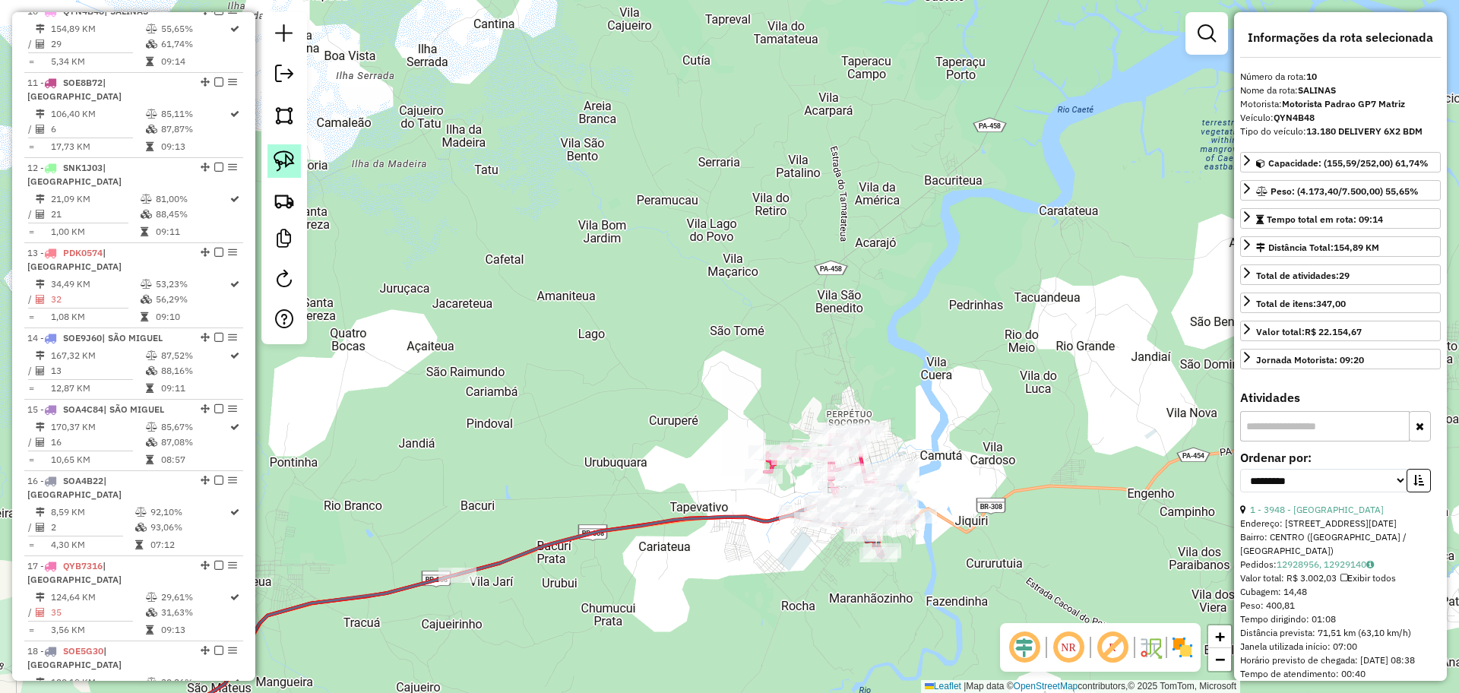
click at [284, 152] on img at bounding box center [284, 161] width 21 height 21
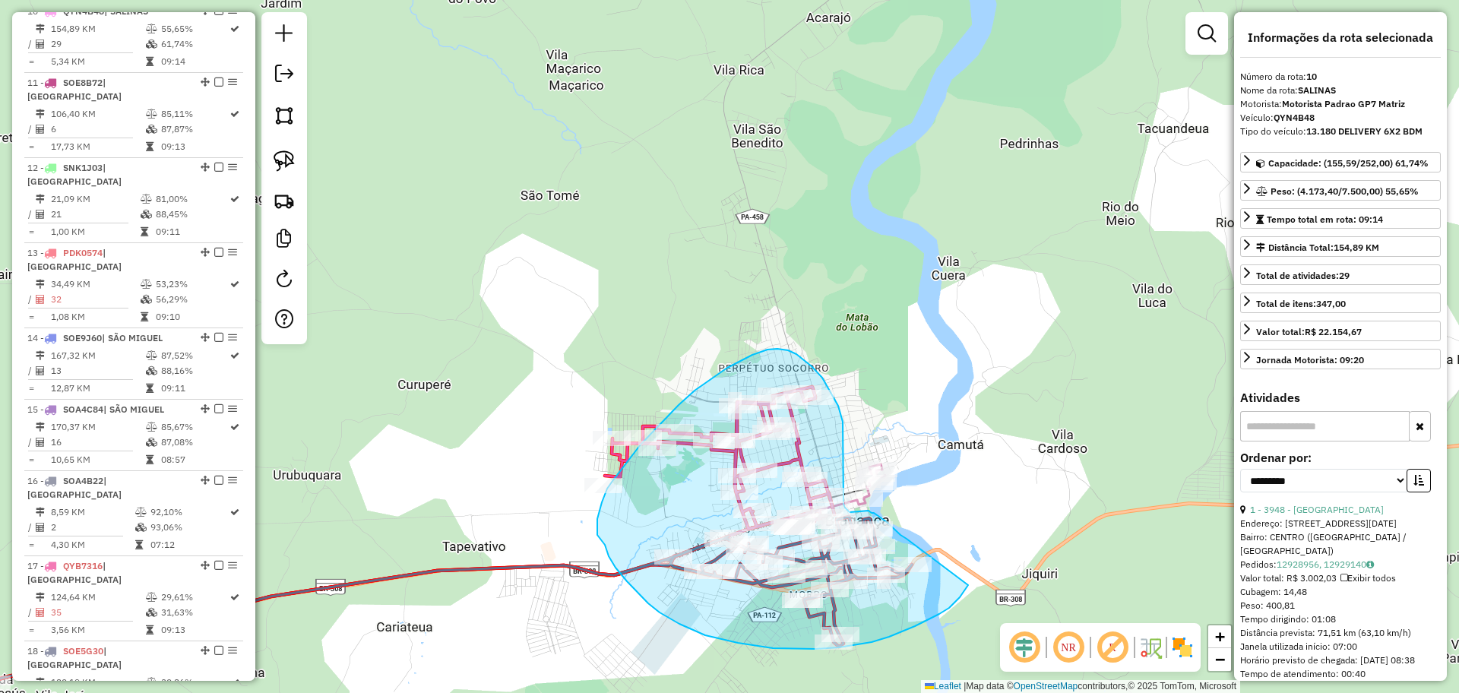
drag, startPoint x: 907, startPoint y: 539, endPoint x: 968, endPoint y: 578, distance: 73.2
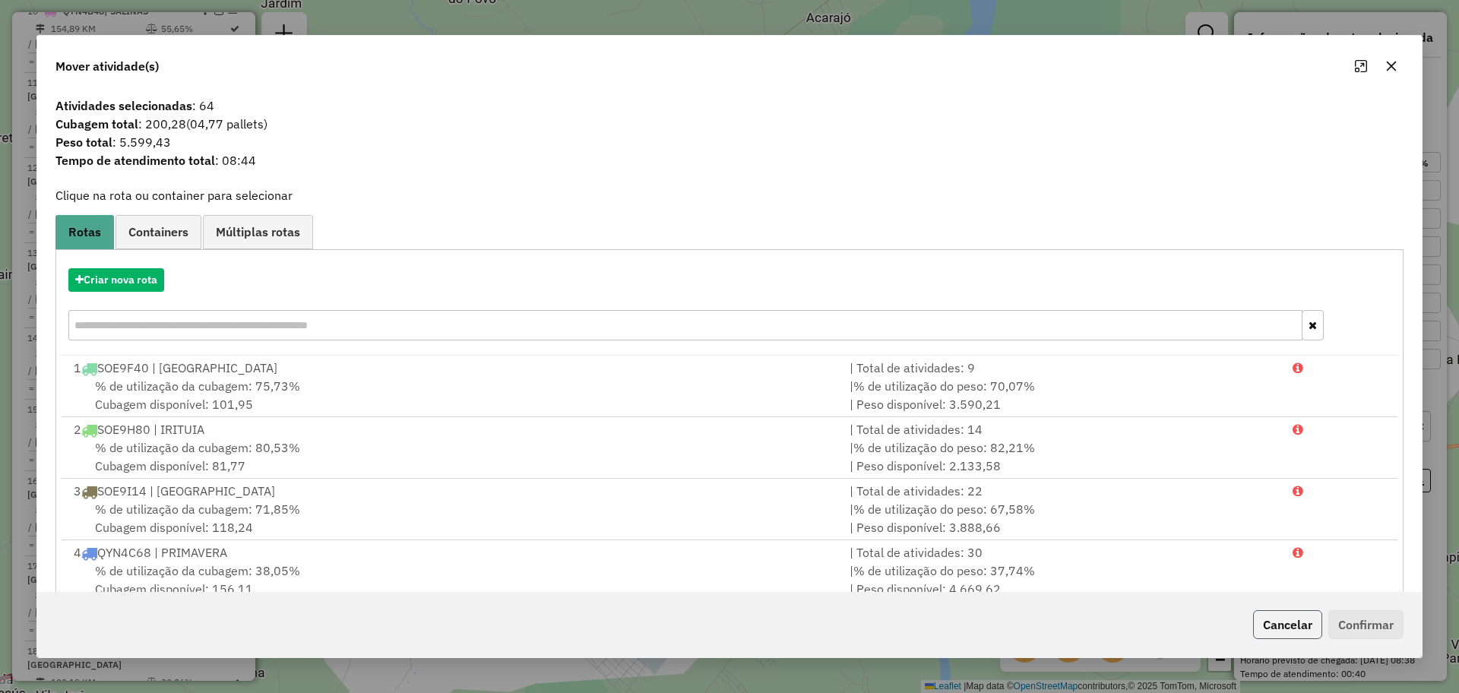
click at [1281, 633] on button "Cancelar" at bounding box center [1287, 624] width 69 height 29
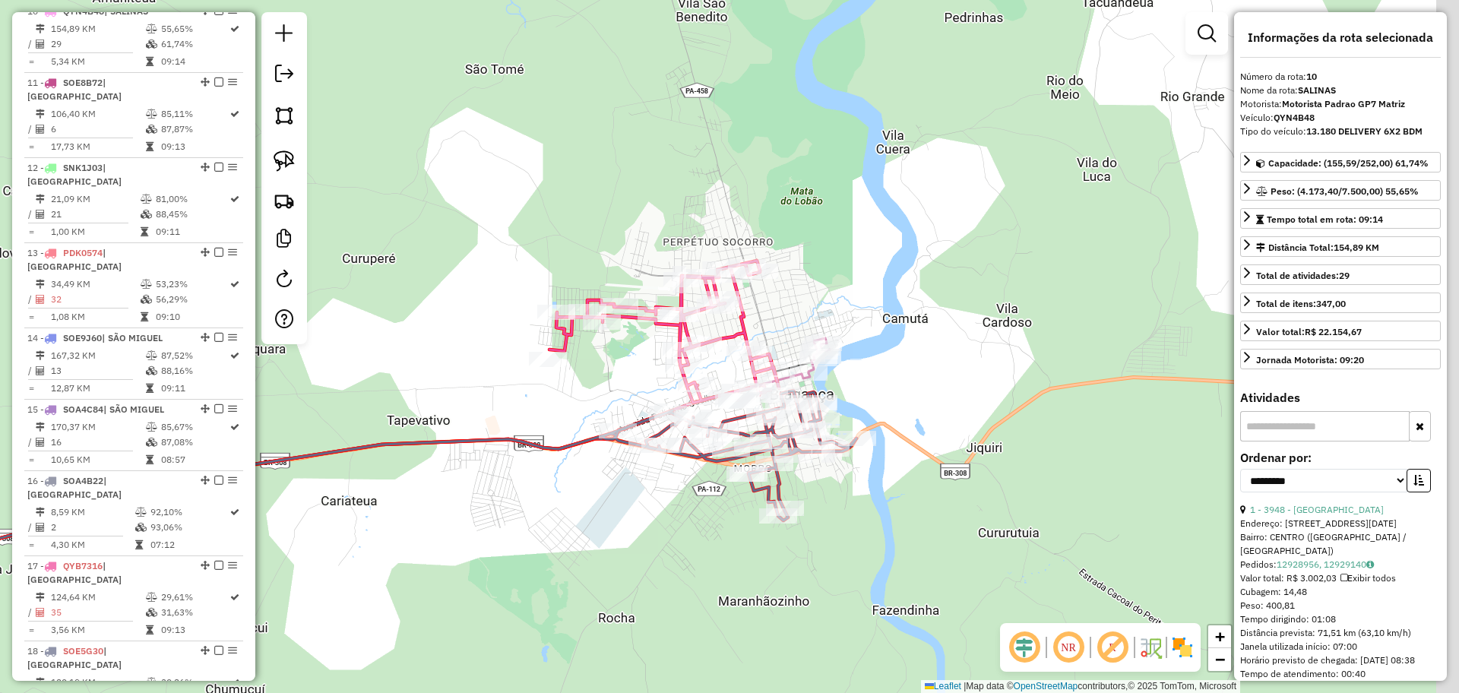
drag, startPoint x: 1016, startPoint y: 468, endPoint x: 959, endPoint y: 339, distance: 141.5
click at [959, 339] on div "Janela de atendimento Grade de atendimento Capacidade Transportadoras Veículos …" at bounding box center [729, 346] width 1459 height 693
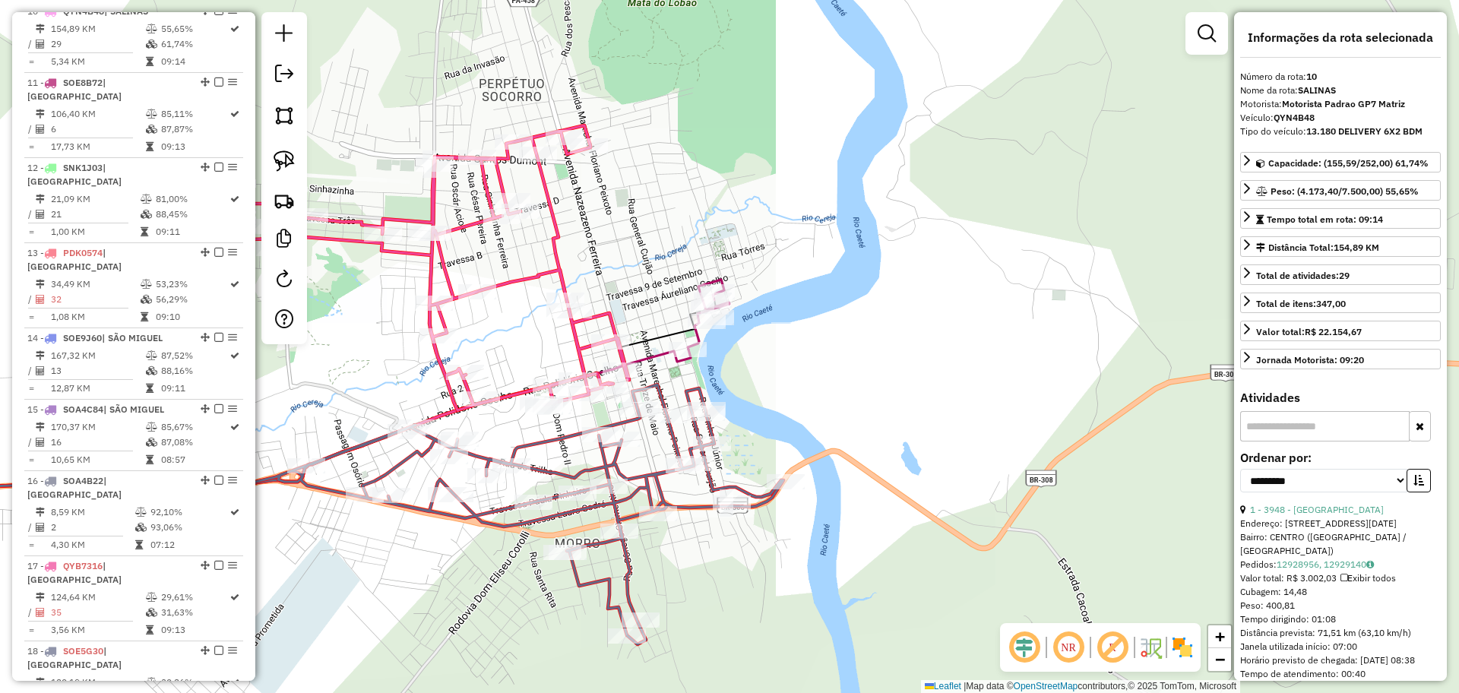
click at [841, 423] on div "Janela de atendimento Grade de atendimento Capacidade Transportadoras Veículos …" at bounding box center [729, 346] width 1459 height 693
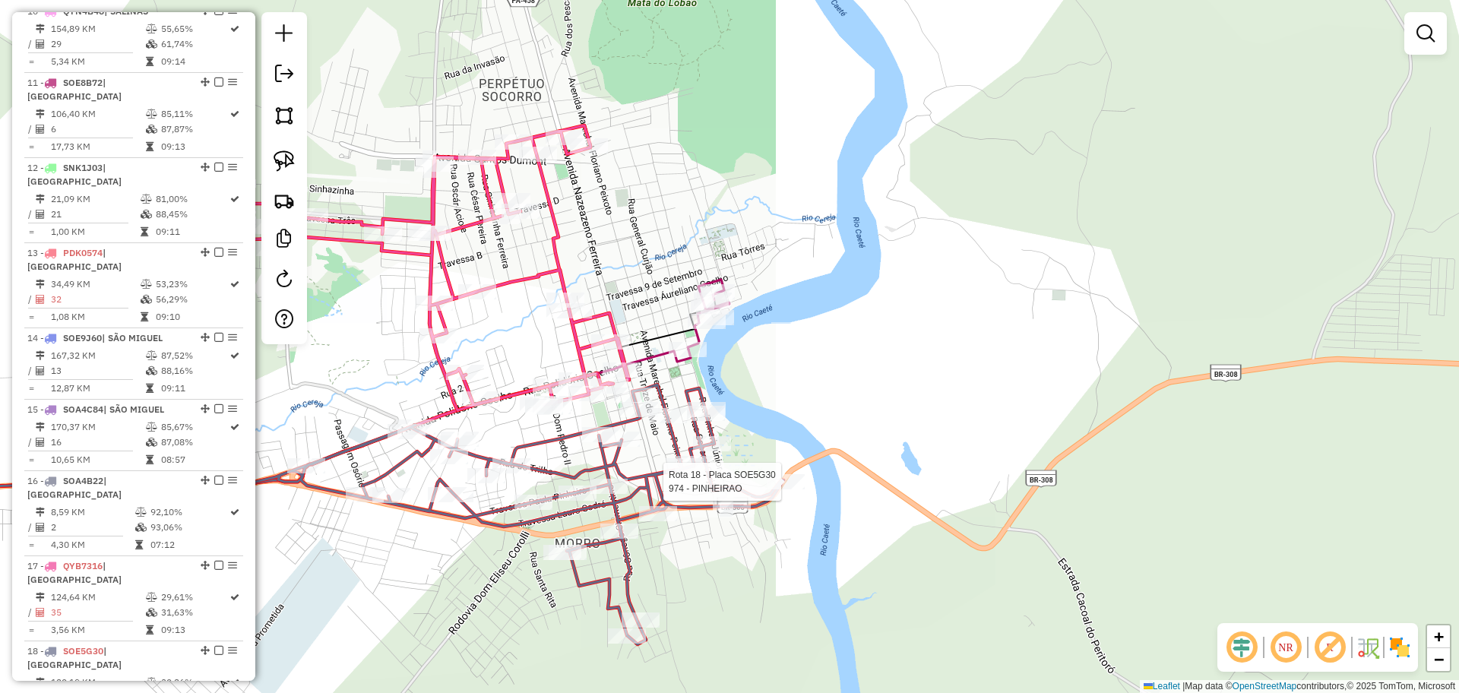
select select "**********"
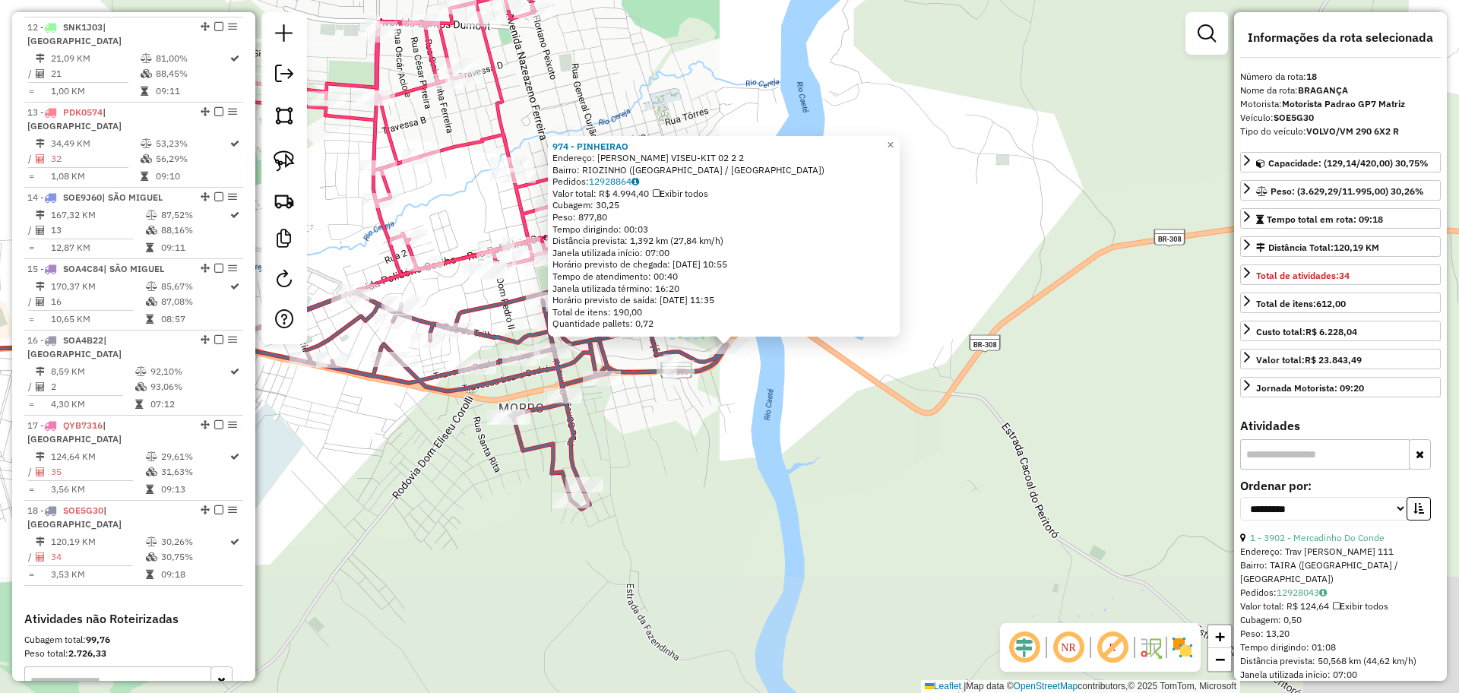
scroll to position [1560, 0]
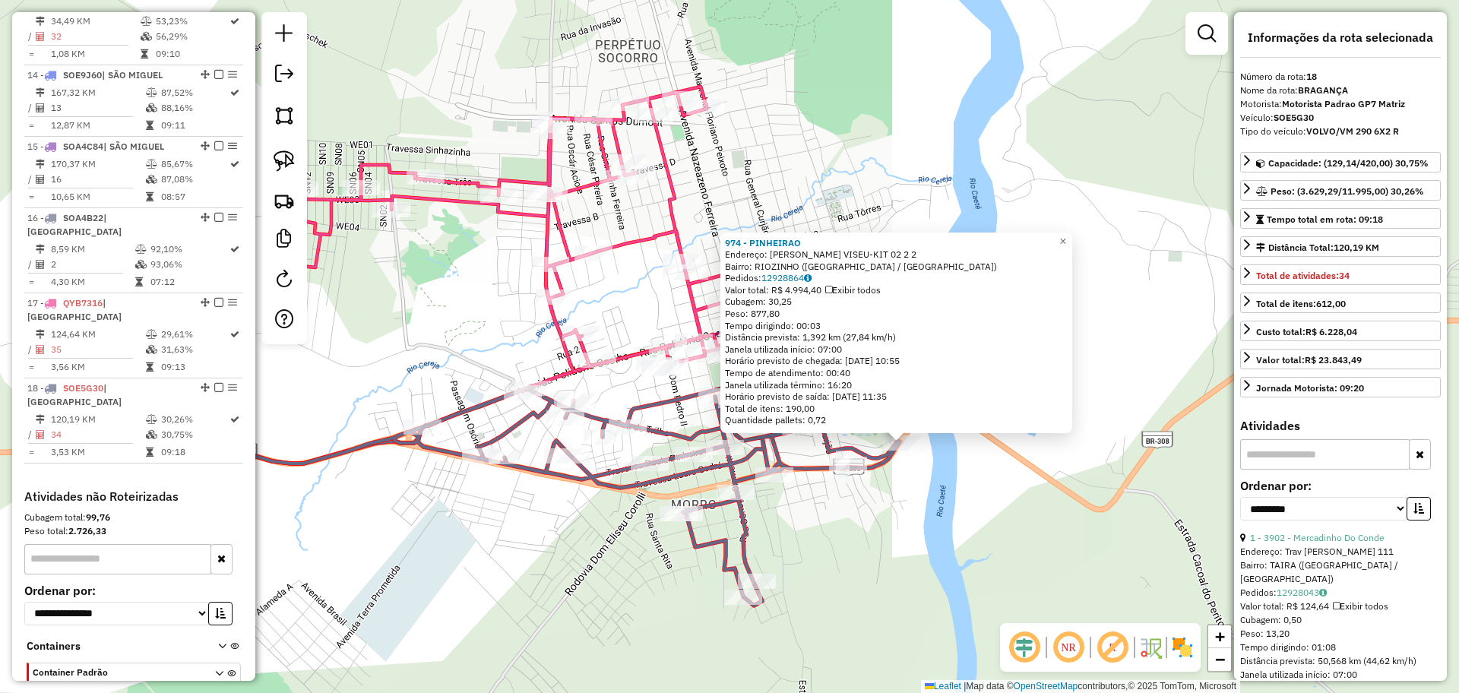
drag, startPoint x: 788, startPoint y: 472, endPoint x: 999, endPoint y: 577, distance: 235.2
click at [999, 577] on div "974 - PINHEIRAO Endereço: ROD BRAGANCA VISEU-KIT 02 2 2 Bairro: RIOZINHO (BRAGA…" at bounding box center [729, 346] width 1459 height 693
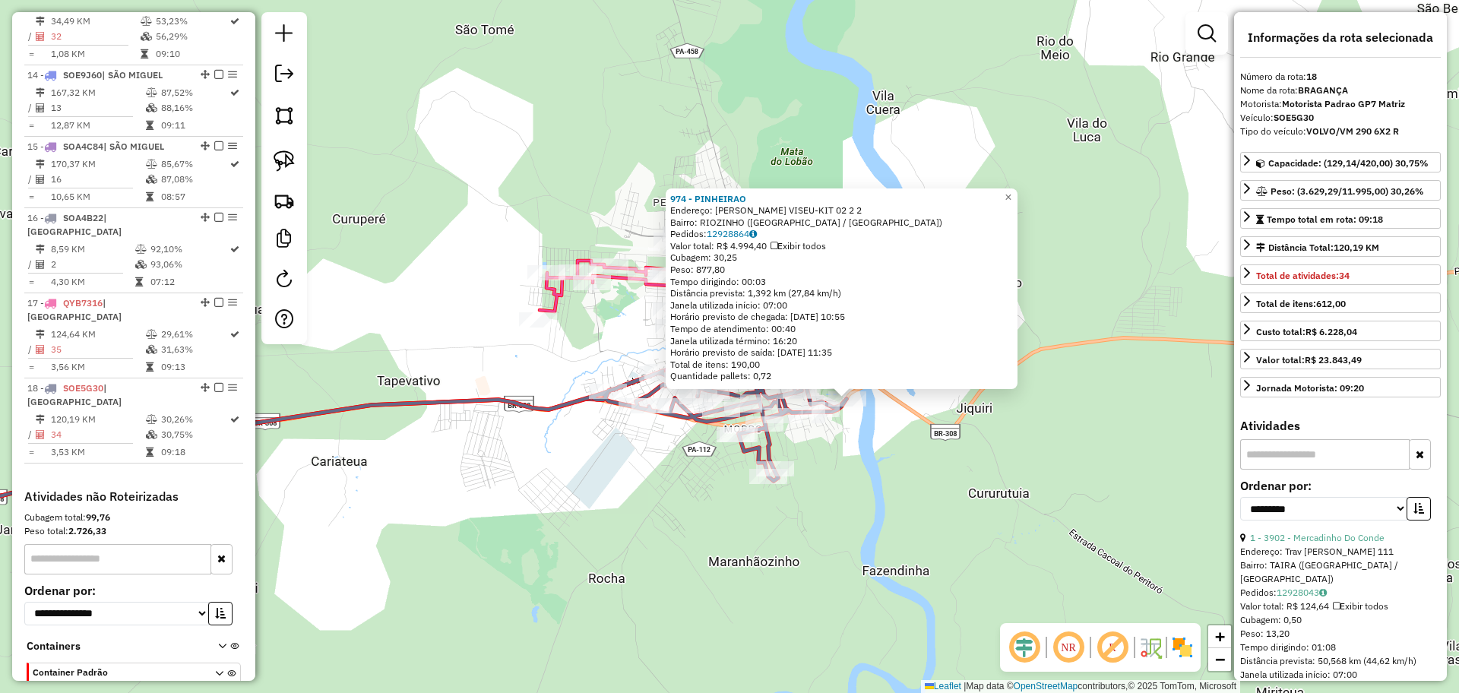
drag, startPoint x: 722, startPoint y: 391, endPoint x: 724, endPoint y: 461, distance: 70.7
click at [724, 461] on div "974 - PINHEIRAO Endereço: ROD BRAGANCA VISEU-KIT 02 2 2 Bairro: RIOZINHO (BRAGA…" at bounding box center [729, 346] width 1459 height 693
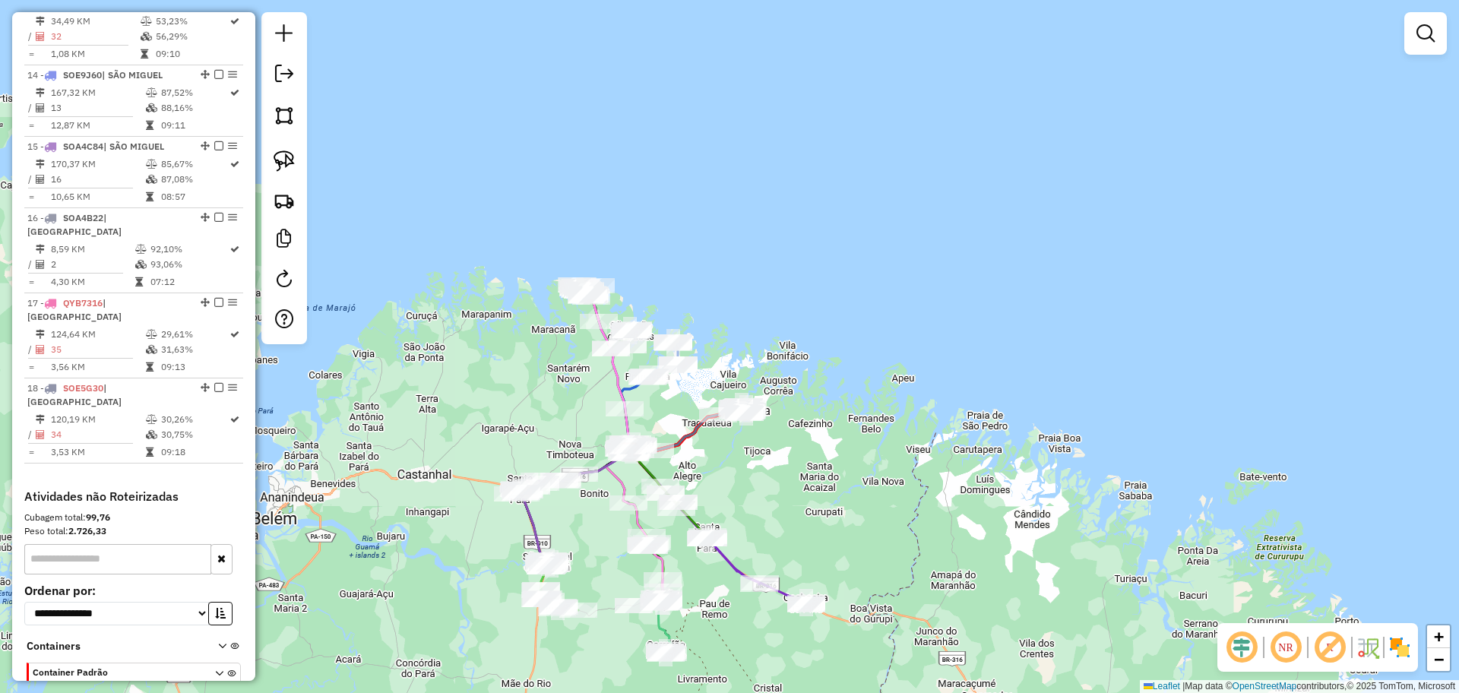
drag, startPoint x: 729, startPoint y: 526, endPoint x: 743, endPoint y: 474, distance: 54.4
click at [743, 474] on div "Janela de atendimento Grade de atendimento Capacidade Transportadoras Veículos …" at bounding box center [729, 346] width 1459 height 693
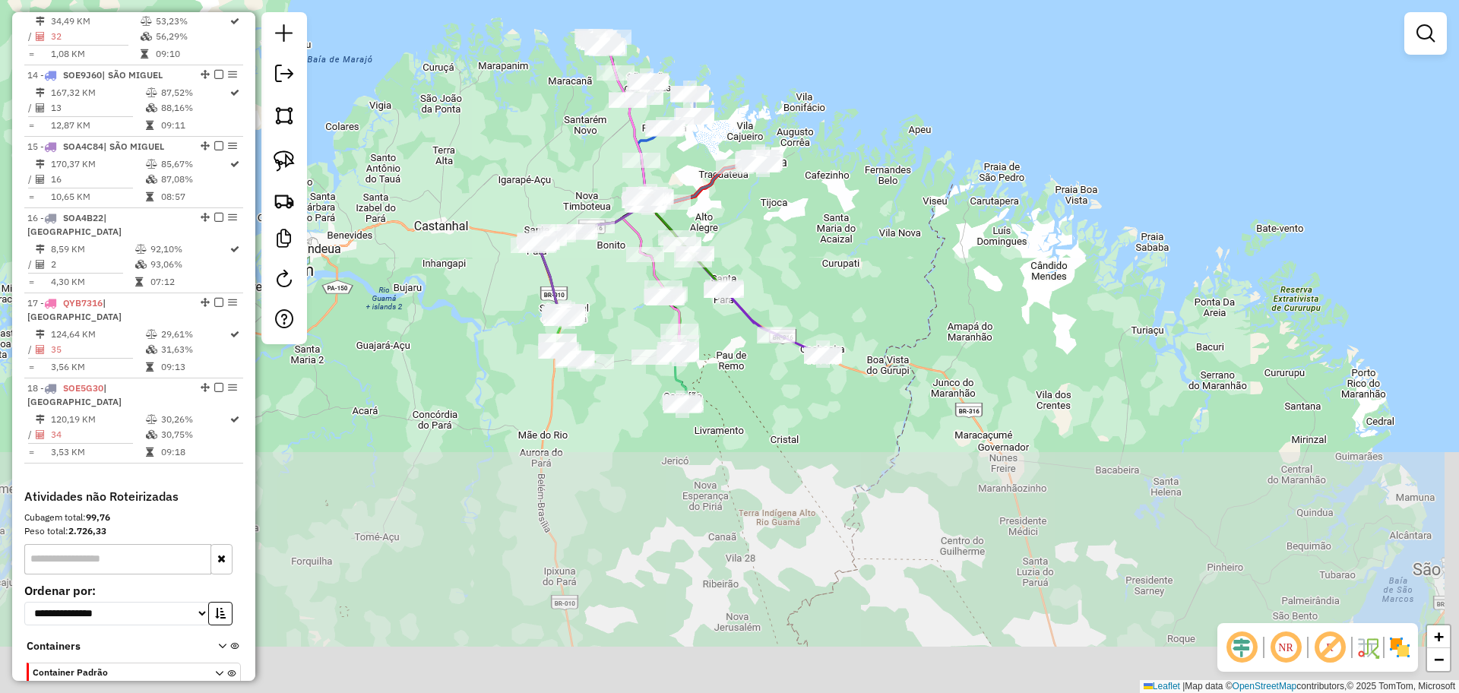
drag, startPoint x: 797, startPoint y: 661, endPoint x: 810, endPoint y: 414, distance: 246.6
click at [810, 414] on div "Janela de atendimento Grade de atendimento Capacidade Transportadoras Veículos …" at bounding box center [729, 346] width 1459 height 693
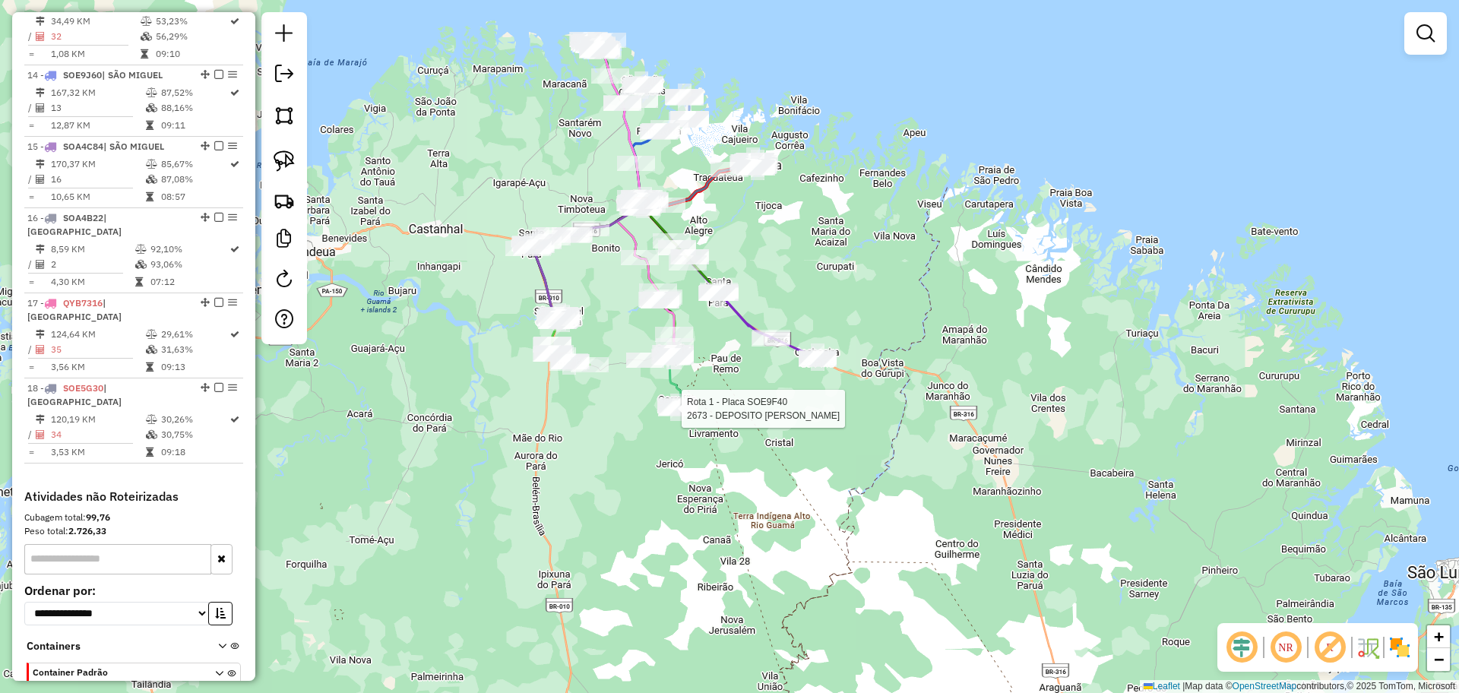
select select "**********"
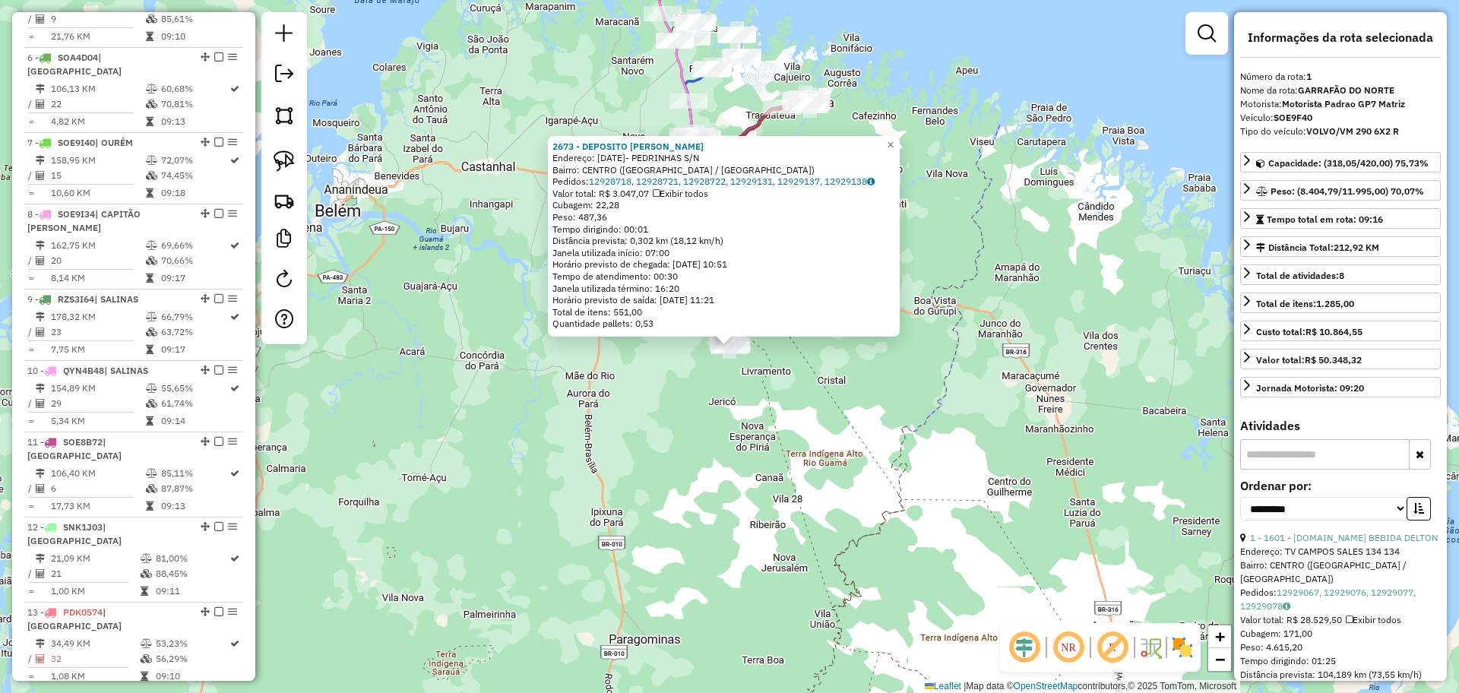
scroll to position [602, 0]
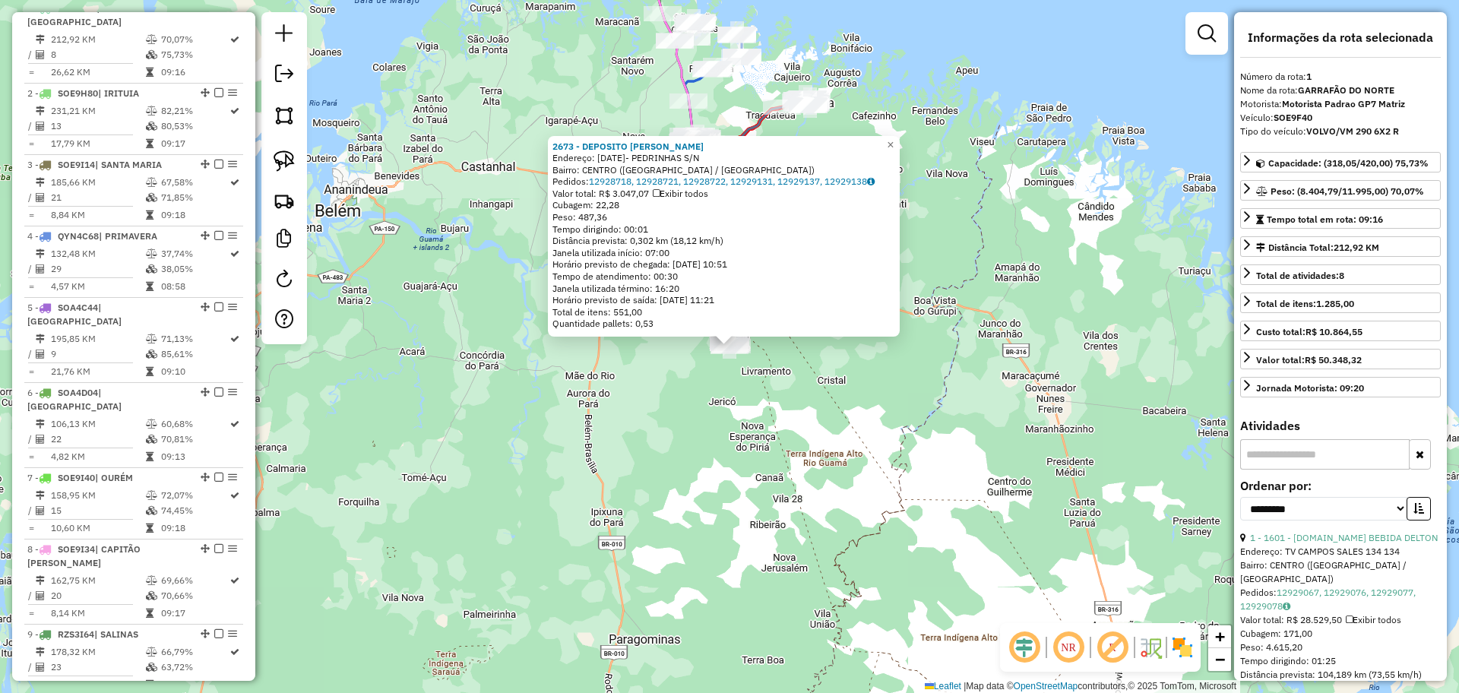
click at [790, 414] on div "2673 - DEPOSITO BOB ESPONJA Endereço: 7 DE SETEMBRO- PEDRINHAS S/N Bairro: CENT…" at bounding box center [729, 346] width 1459 height 693
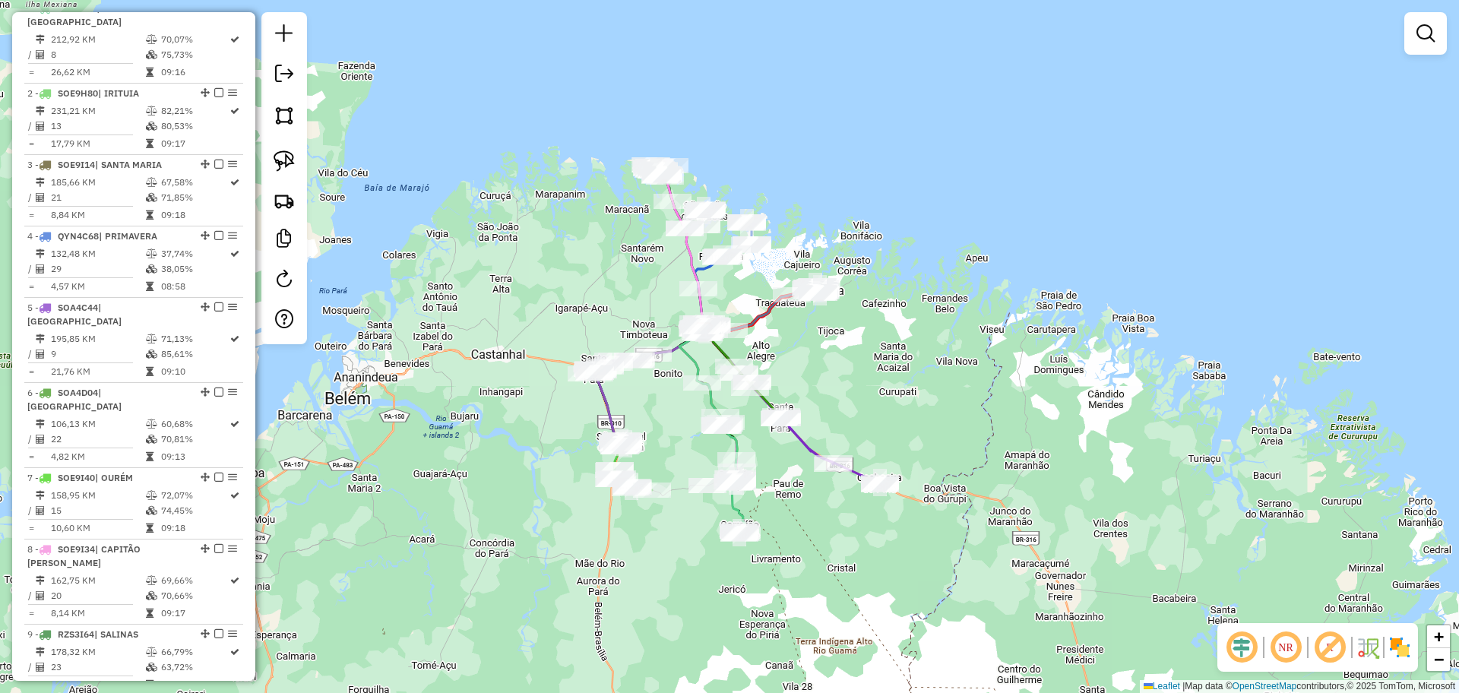
drag, startPoint x: 802, startPoint y: 197, endPoint x: 819, endPoint y: 375, distance: 178.7
click at [819, 375] on div "Janela de atendimento Grade de atendimento Capacidade Transportadoras Veículos …" at bounding box center [729, 346] width 1459 height 693
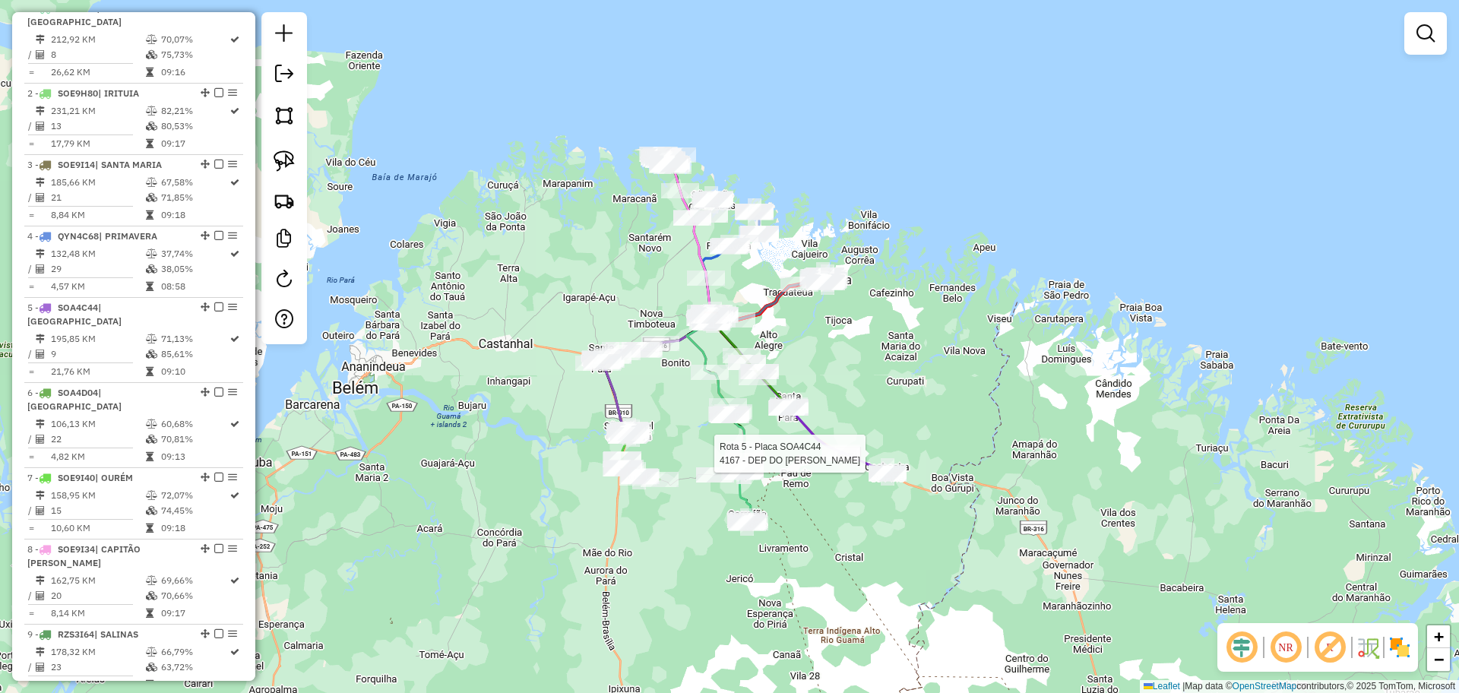
select select "**********"
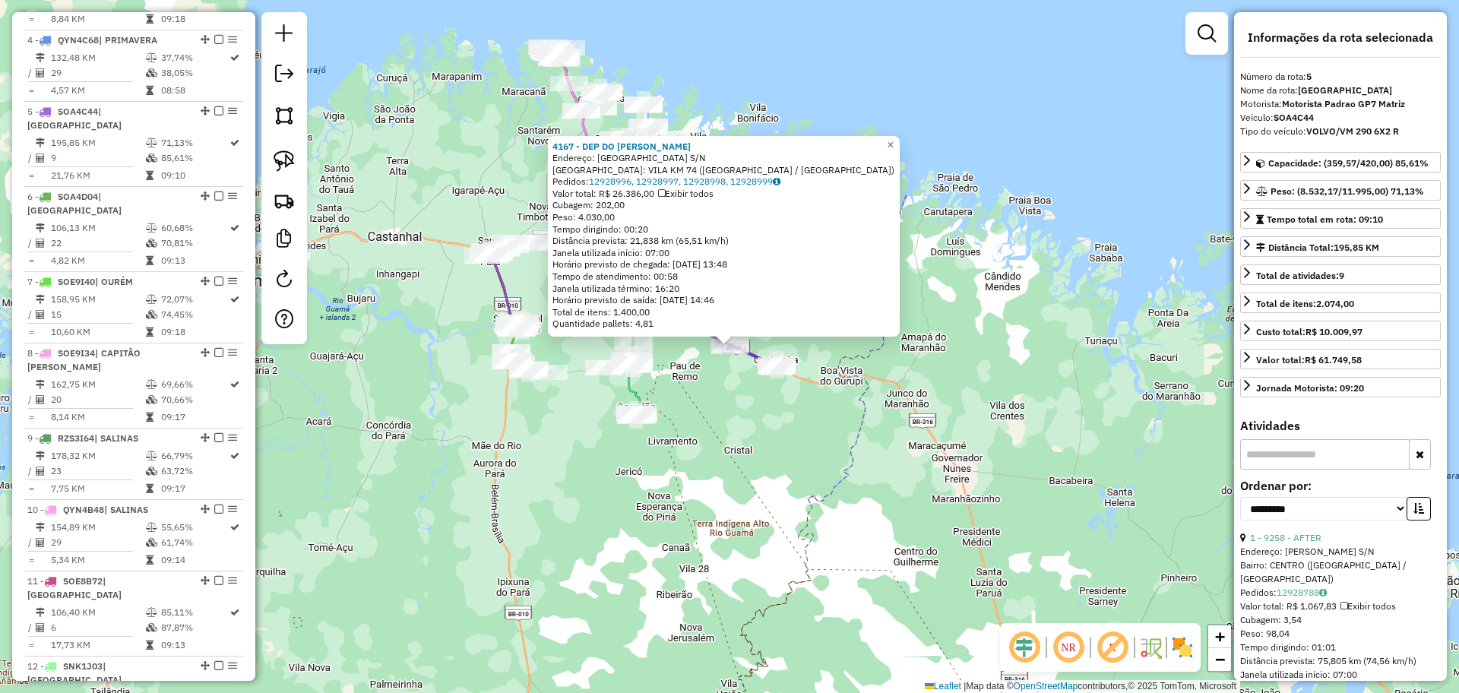
scroll to position [902, 0]
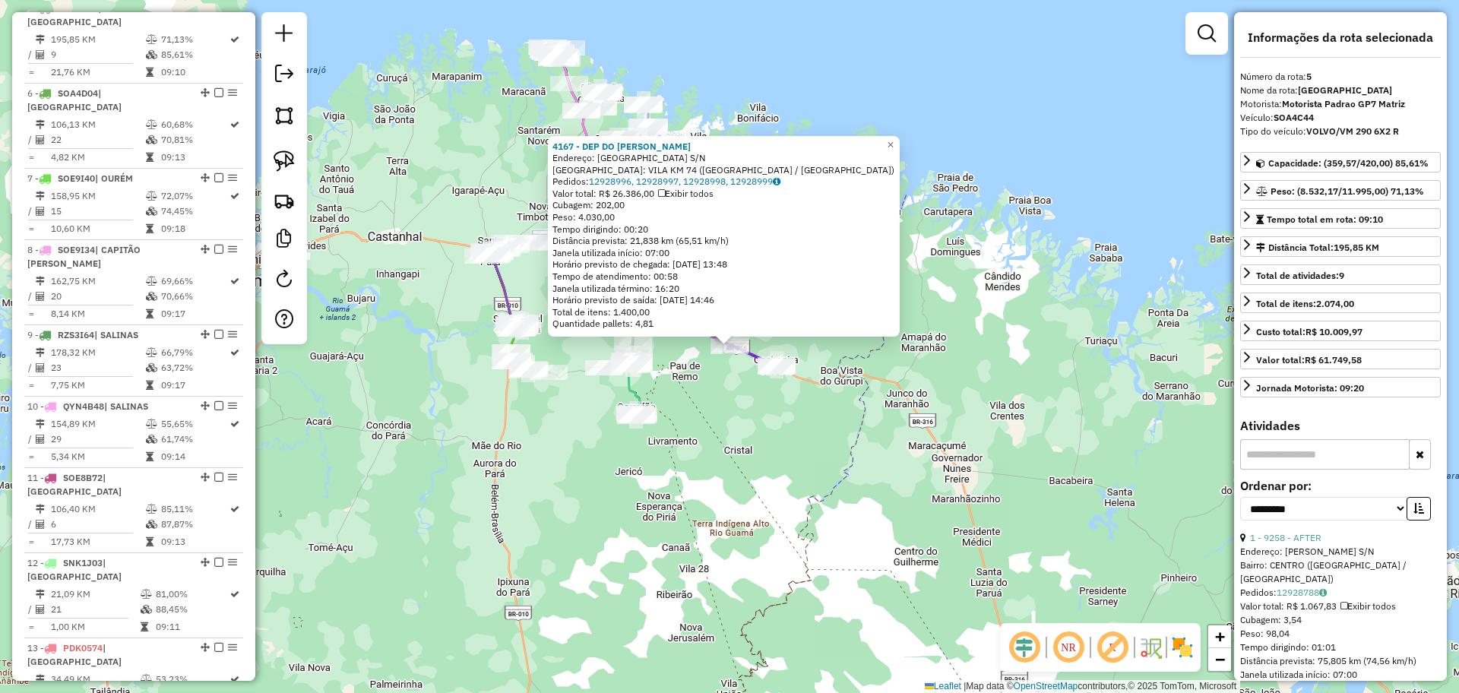
click at [820, 576] on div "4167 - DEP DO MARCELO Endereço: VILA NOVA S/N Bairro: VILA KM 74 (CACHOEIRA DO …" at bounding box center [729, 346] width 1459 height 693
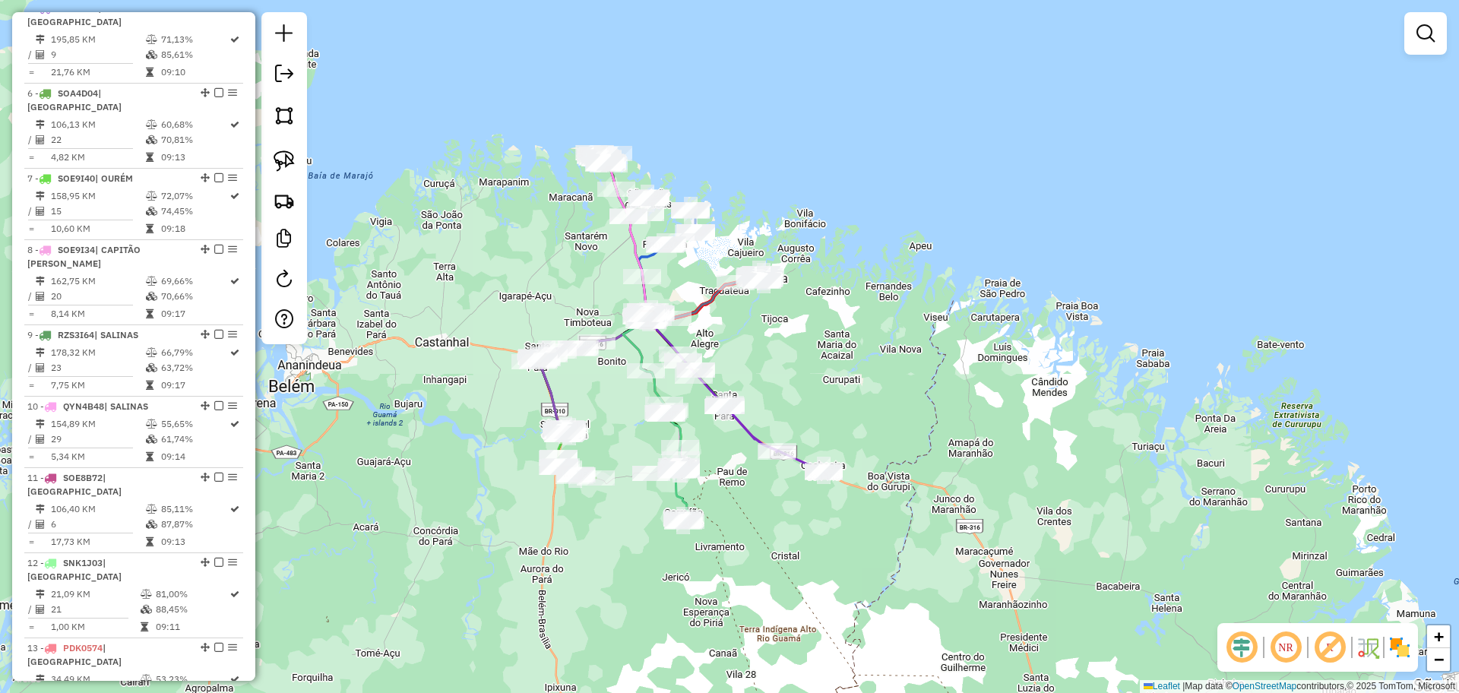
drag, startPoint x: 681, startPoint y: 264, endPoint x: 742, endPoint y: 383, distance: 133.9
click at [742, 383] on div "Janela de atendimento Grade de atendimento Capacidade Transportadoras Veículos …" at bounding box center [729, 346] width 1459 height 693
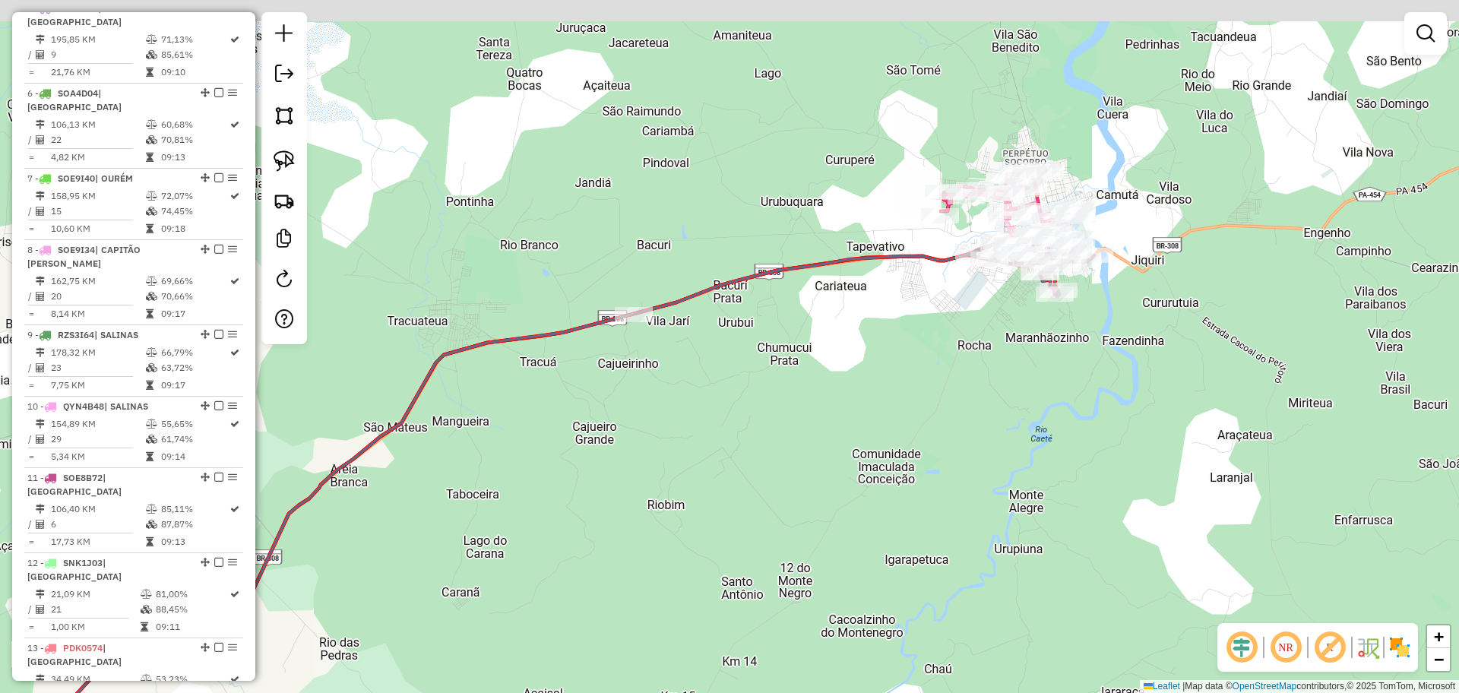
drag, startPoint x: 1076, startPoint y: 240, endPoint x: 1024, endPoint y: 302, distance: 80.4
click at [1024, 302] on div "Janela de atendimento Grade de atendimento Capacidade Transportadoras Veículos …" at bounding box center [729, 346] width 1459 height 693
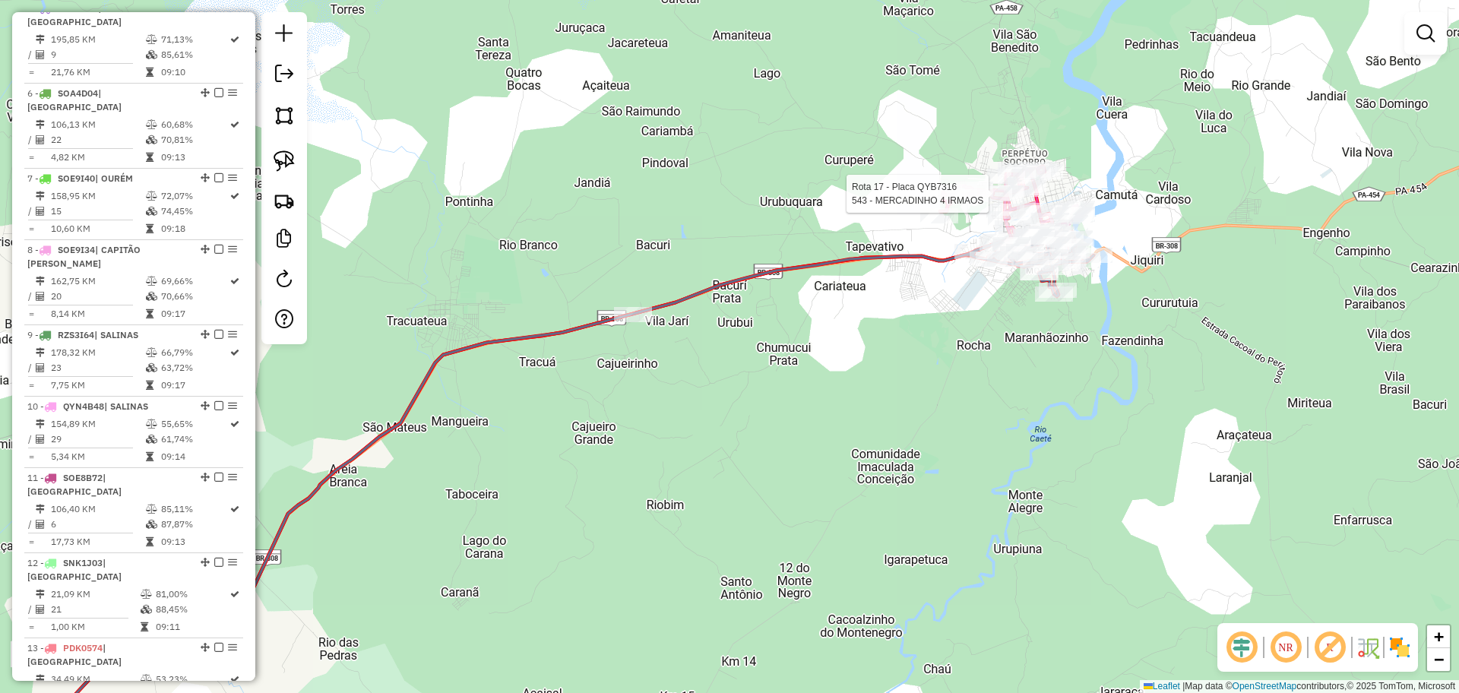
select select "**********"
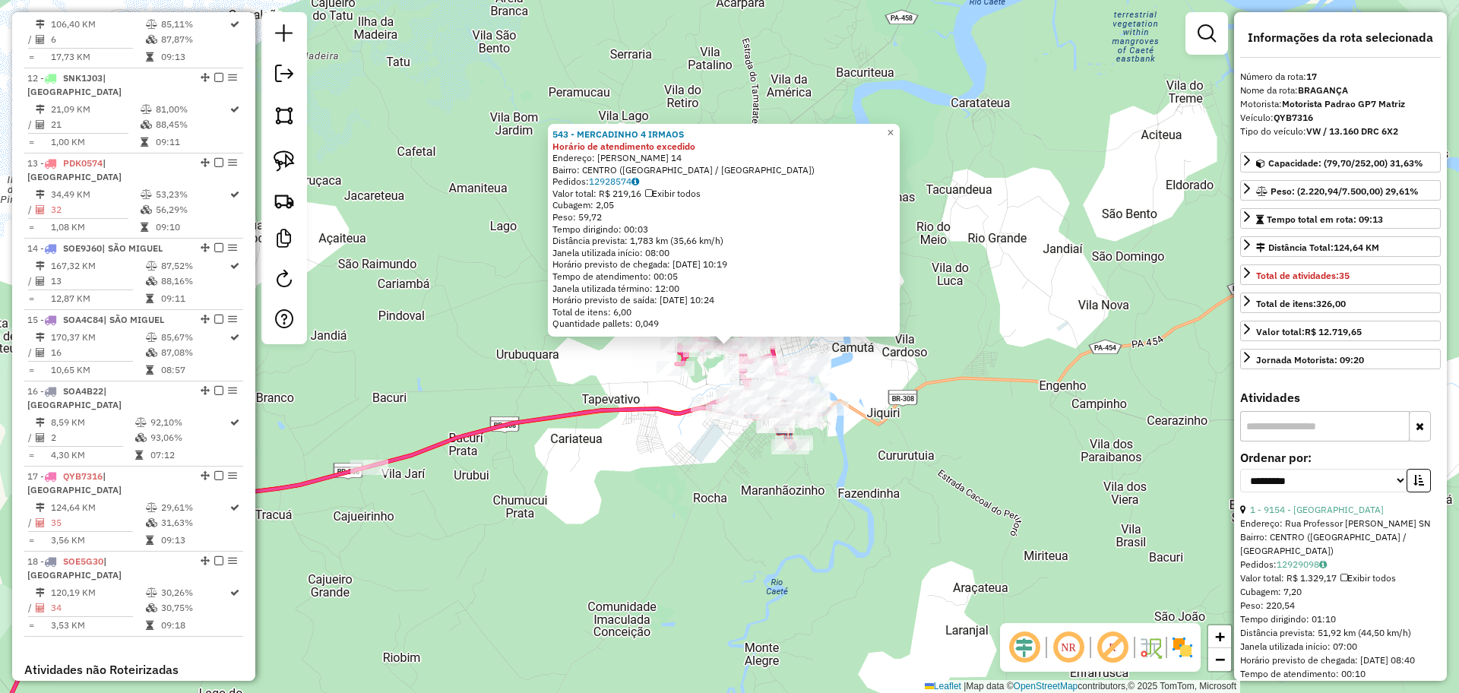
scroll to position [1560, 0]
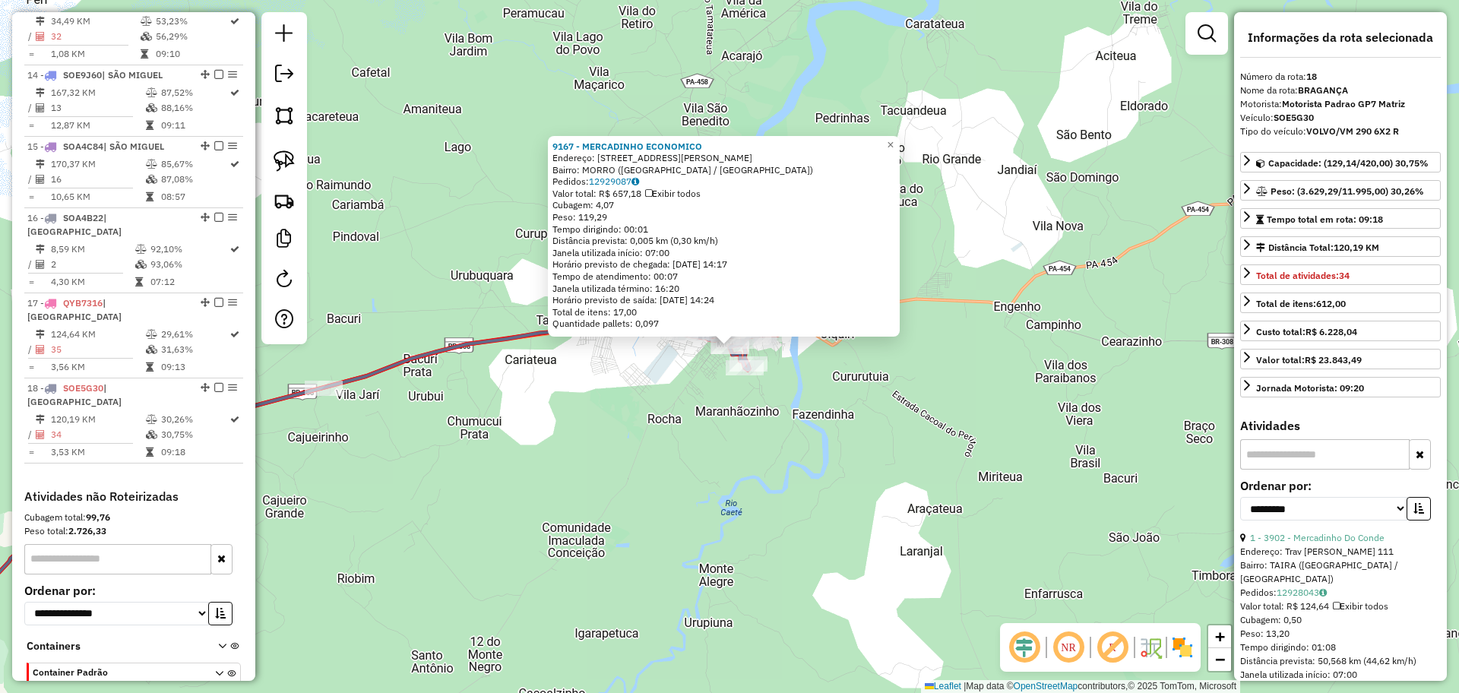
click at [713, 407] on div "9167 - MERCADINHO ECONOMICO Endereço: Travessa Amandio Souza 1003 Bairro: MORRO…" at bounding box center [729, 346] width 1459 height 693
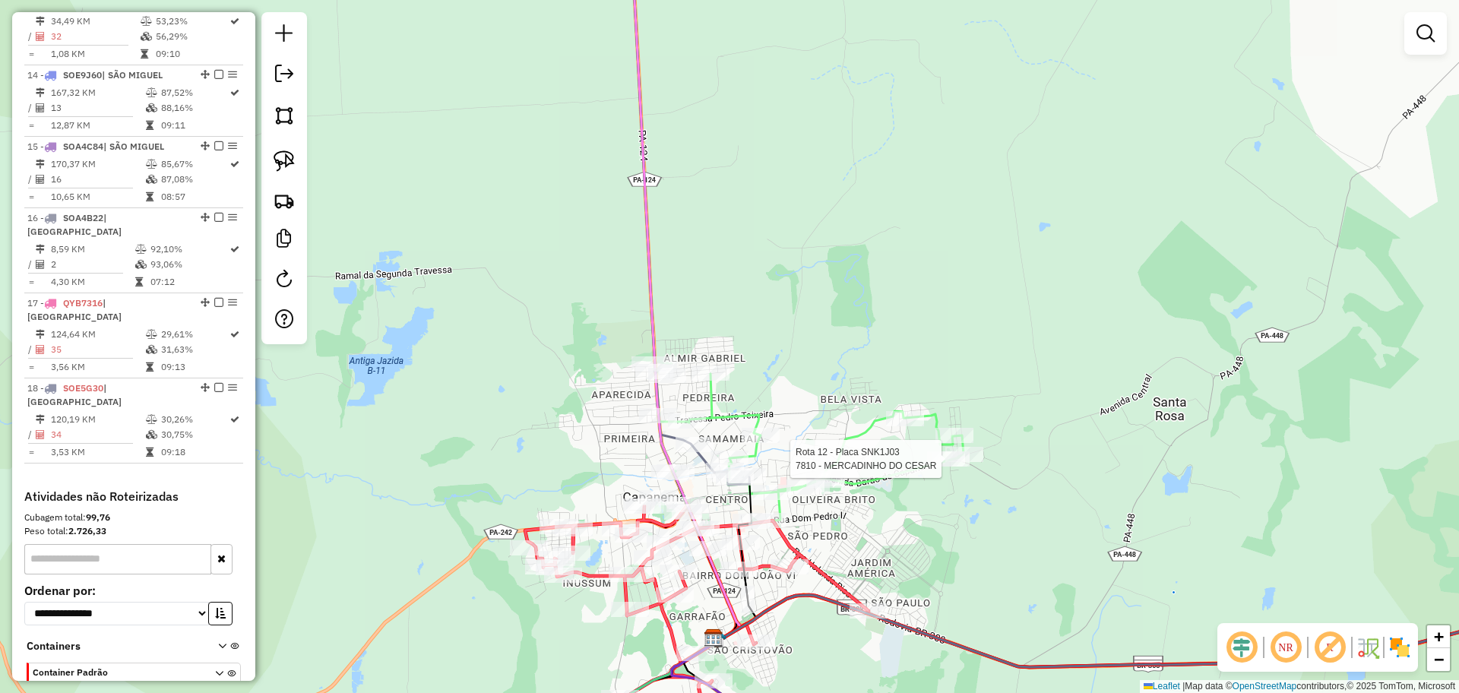
select select "**********"
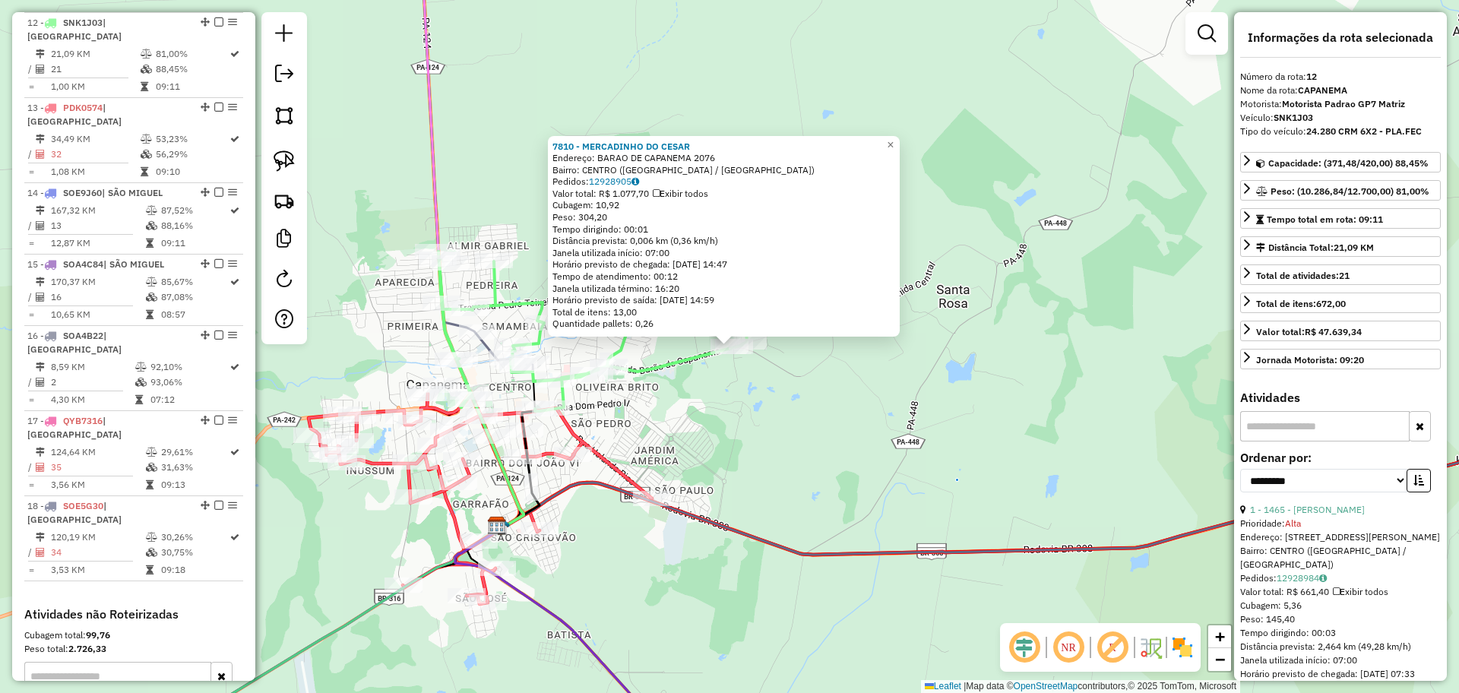
scroll to position [1429, 0]
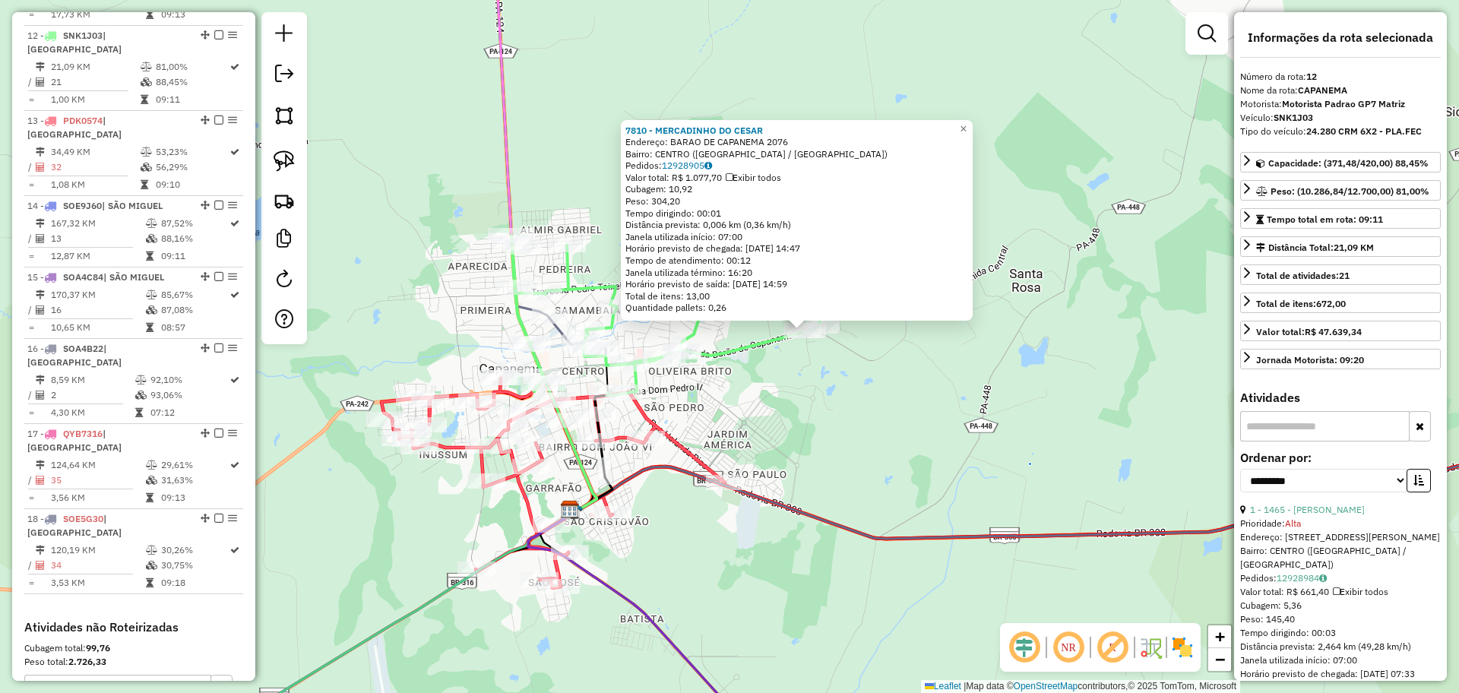
drag, startPoint x: 744, startPoint y: 470, endPoint x: 821, endPoint y: 454, distance: 78.4
click at [821, 454] on div "7810 - MERCADINHO DO CESAR Endereço: BARAO DE CAPANEMA 2076 Bairro: CENTRO (CAP…" at bounding box center [729, 346] width 1459 height 693
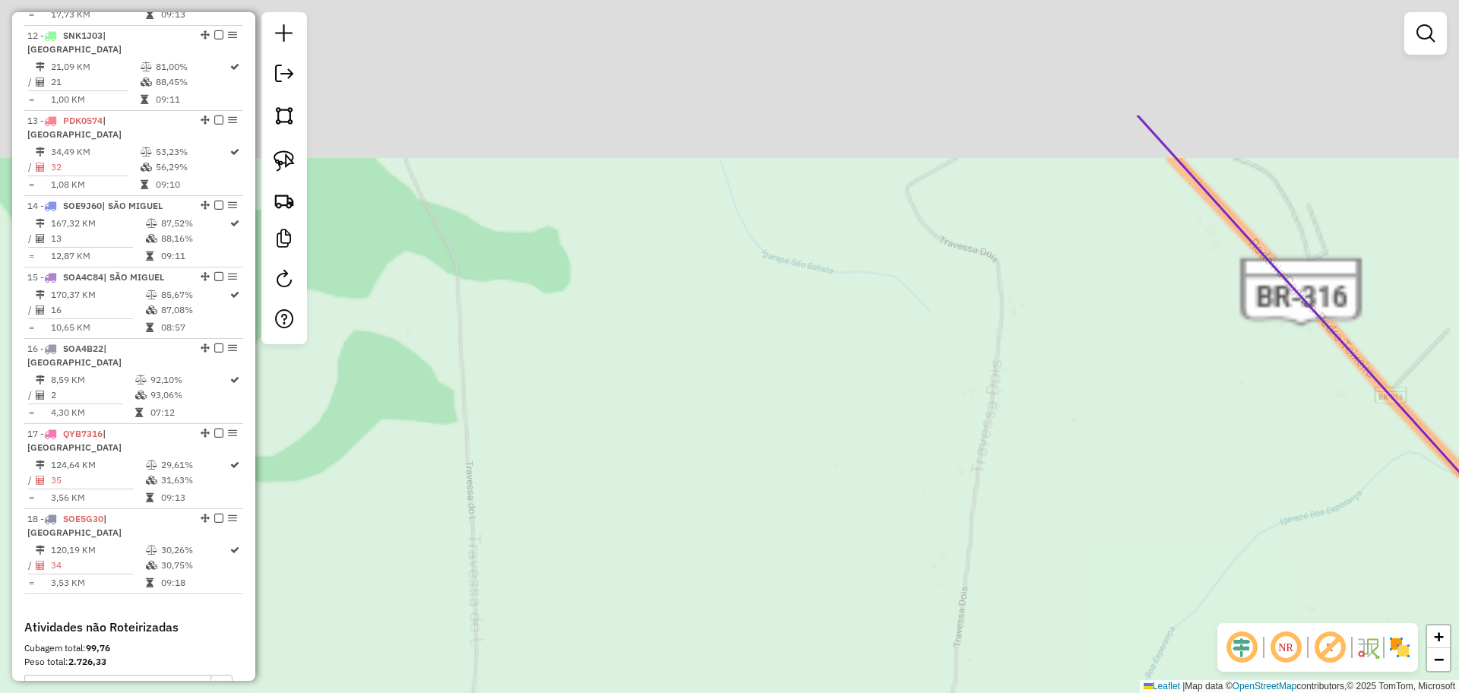
drag, startPoint x: 949, startPoint y: 127, endPoint x: 964, endPoint y: 650, distance: 523.2
click at [964, 650] on div "Janela de atendimento Grade de atendimento Capacidade Transportadoras Veículos …" at bounding box center [729, 346] width 1459 height 693
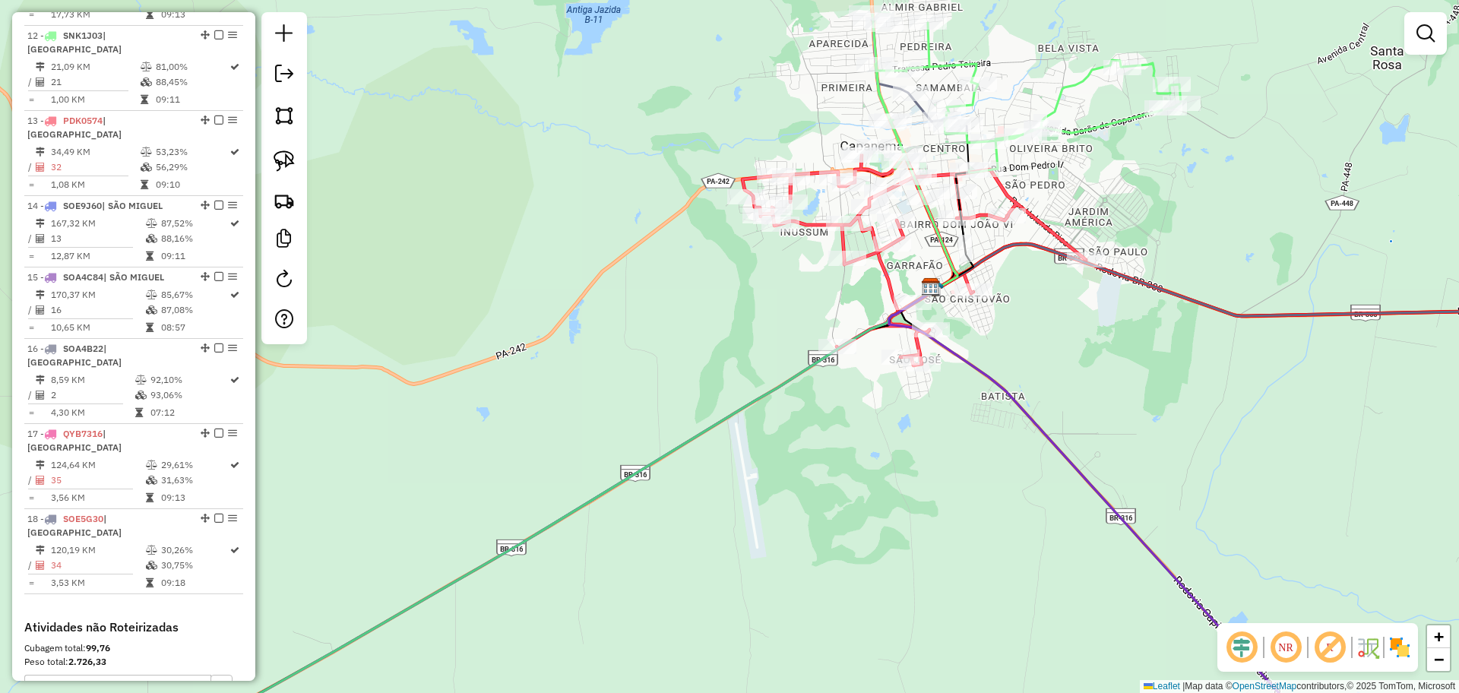
drag, startPoint x: 1055, startPoint y: 279, endPoint x: 1059, endPoint y: 466, distance: 187.0
click at [1059, 466] on div "Janela de atendimento Grade de atendimento Capacidade Transportadoras Veículos …" at bounding box center [729, 346] width 1459 height 693
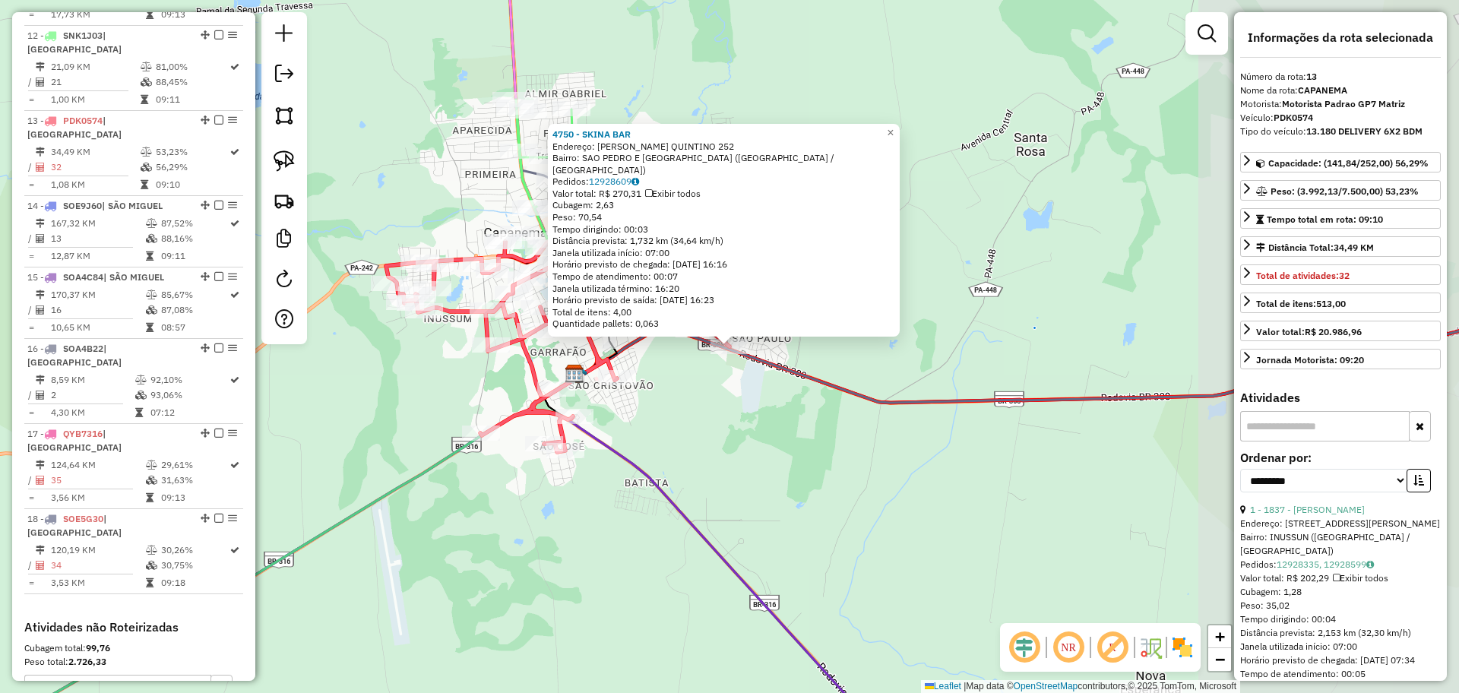
click at [1084, 368] on div "Rota 13 - Placa PDK0574 4750 - SKINA BAR 4750 - SKINA BAR Endereço: ANTONIO QUI…" at bounding box center [729, 346] width 1459 height 693
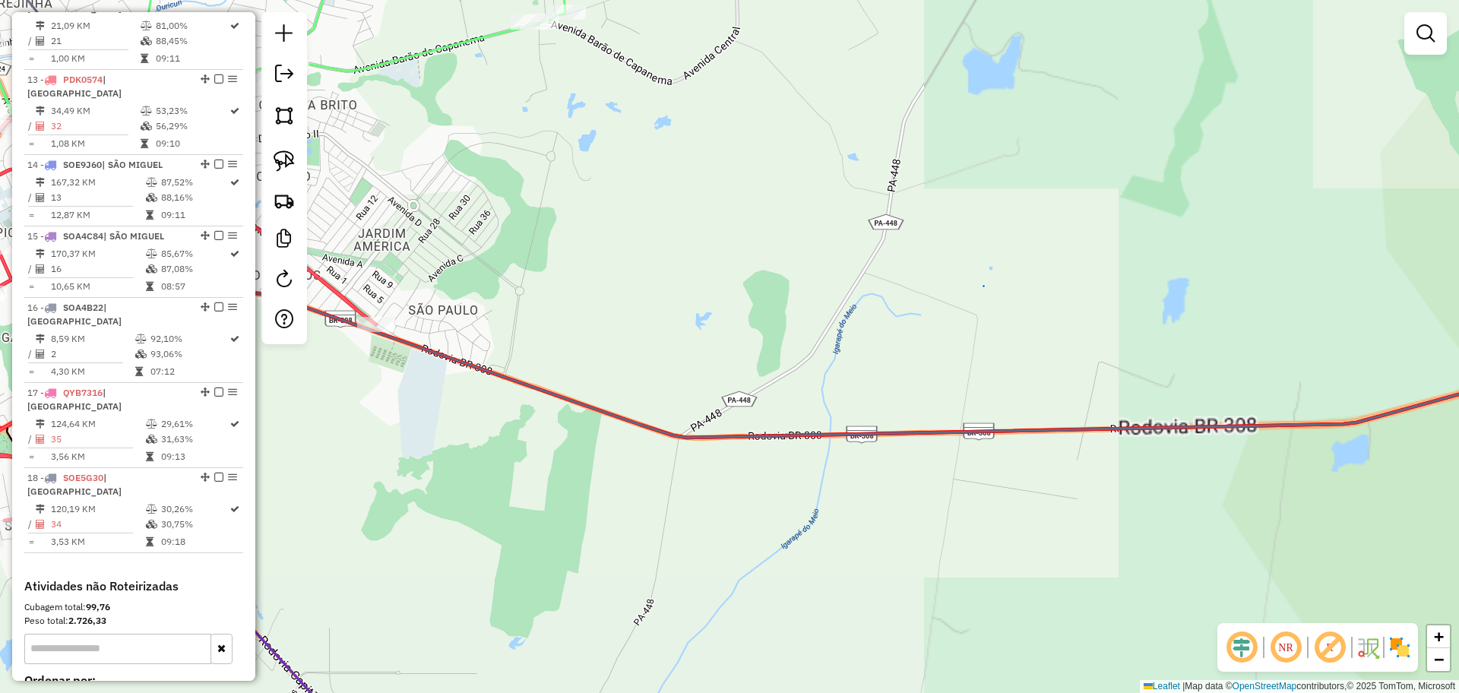
scroll to position [1500, 0]
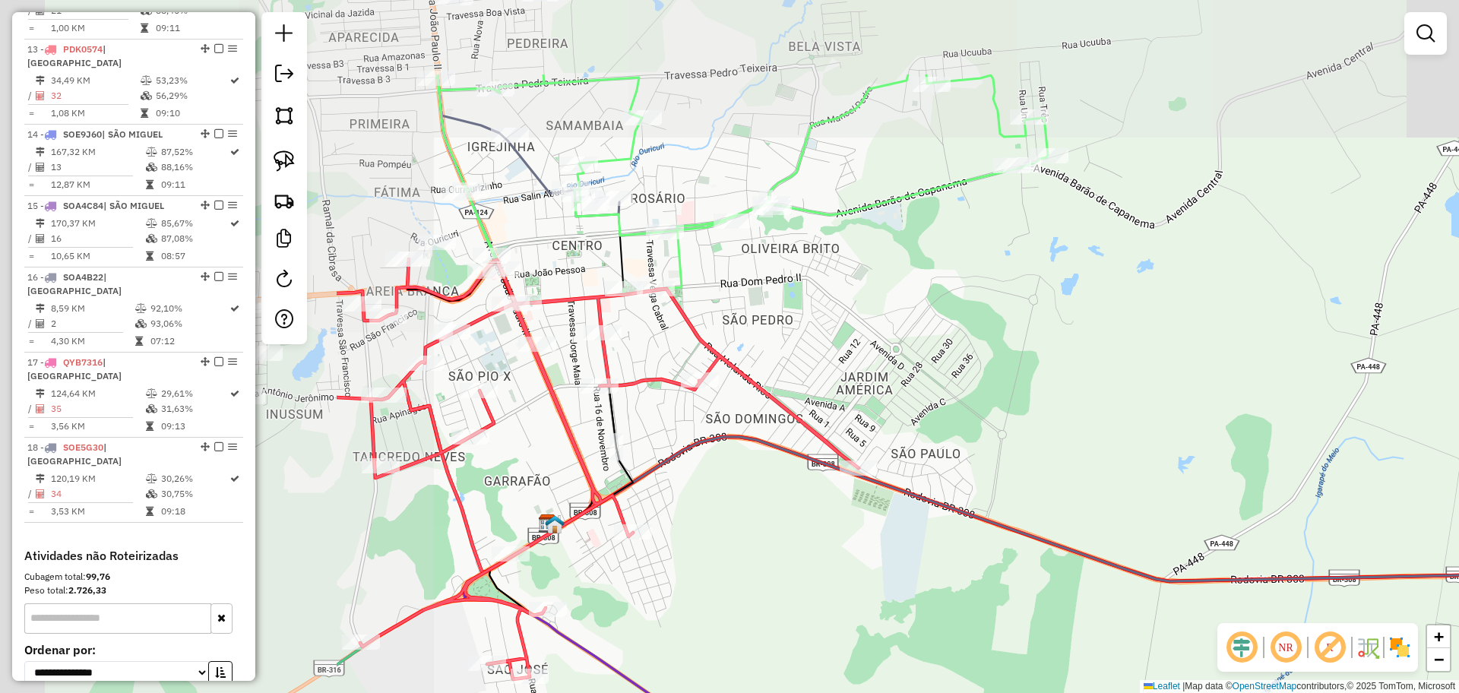
drag, startPoint x: 730, startPoint y: 323, endPoint x: 1218, endPoint y: 469, distance: 508.6
click at [1218, 469] on div "Janela de atendimento Grade de atendimento Capacidade Transportadoras Veículos …" at bounding box center [729, 346] width 1459 height 693
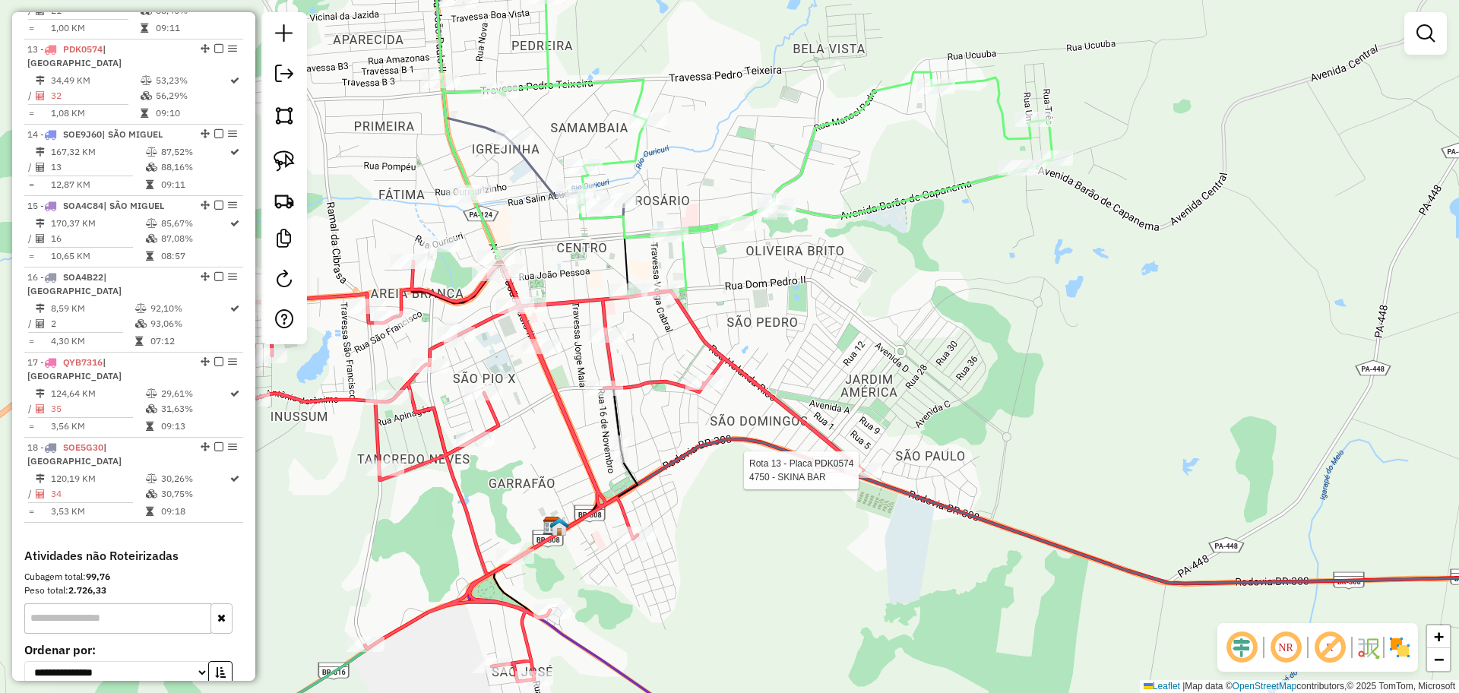
select select "**********"
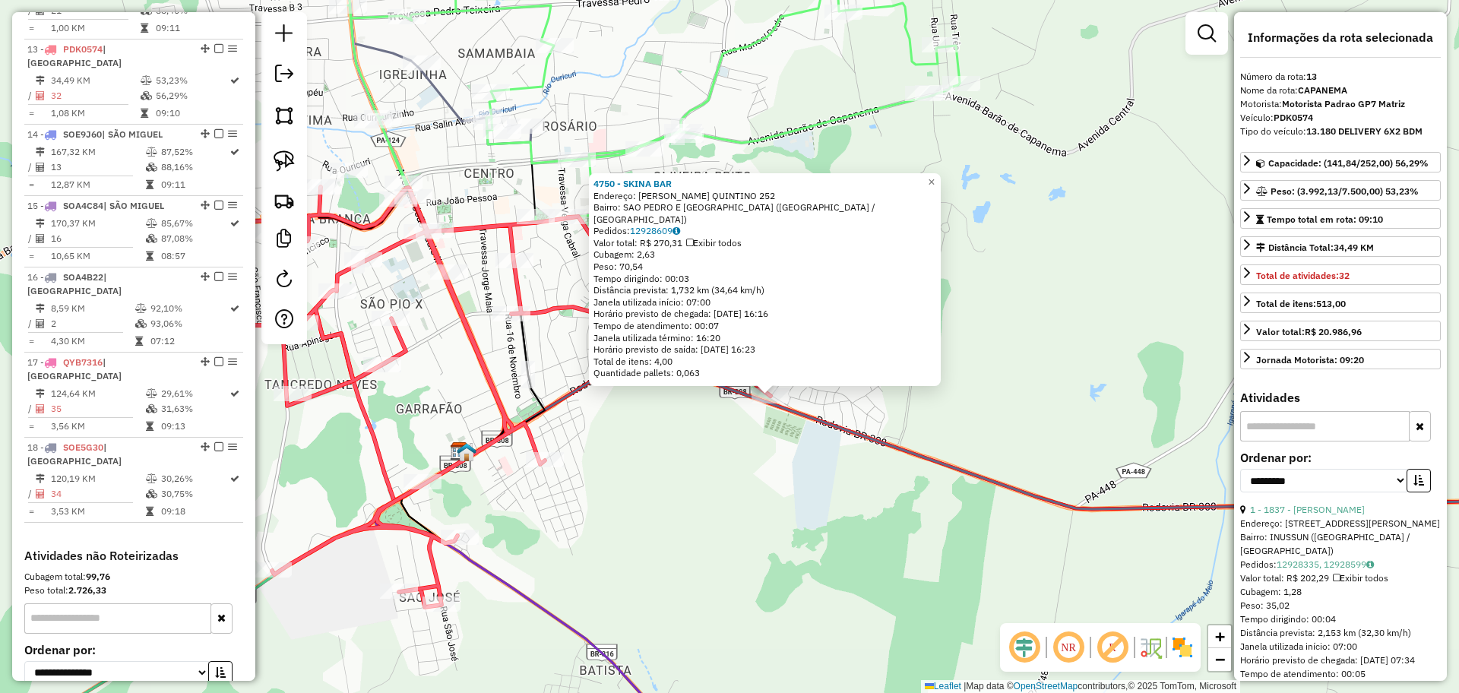
drag, startPoint x: 708, startPoint y: 472, endPoint x: 752, endPoint y: 528, distance: 70.9
click at [752, 528] on div "4750 - SKINA BAR Endereço: ANTONIO QUINTINO 252 Bairro: SAO PEDRO E SAO PAULO (…" at bounding box center [729, 346] width 1459 height 693
